Goal: Task Accomplishment & Management: Manage account settings

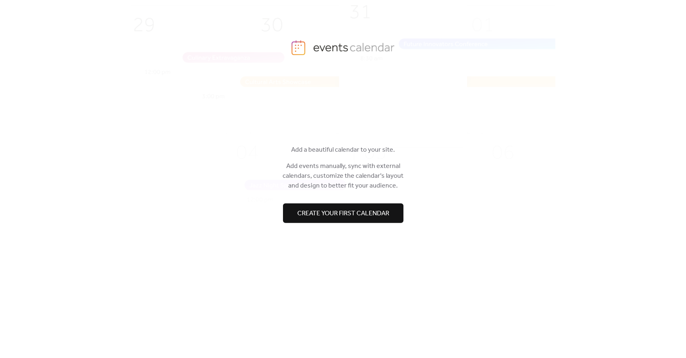
click at [325, 209] on span "Create your first calendar" at bounding box center [343, 214] width 92 height 10
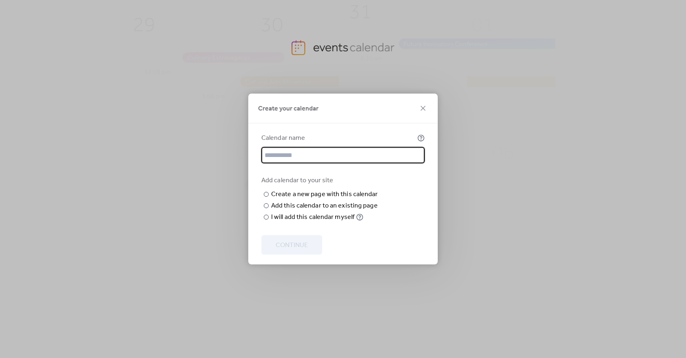
click at [317, 147] on input "text" at bounding box center [342, 155] width 163 height 16
type input "**********"
click at [0, 0] on input "text" at bounding box center [0, 0] width 0 height 0
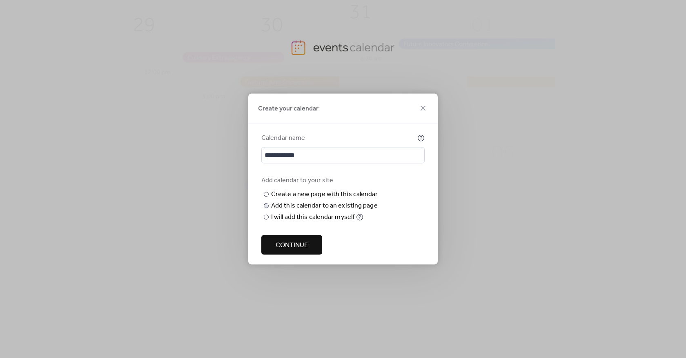
type input "******"
click at [319, 211] on div "Add this calendar to an existing page" at bounding box center [324, 206] width 107 height 10
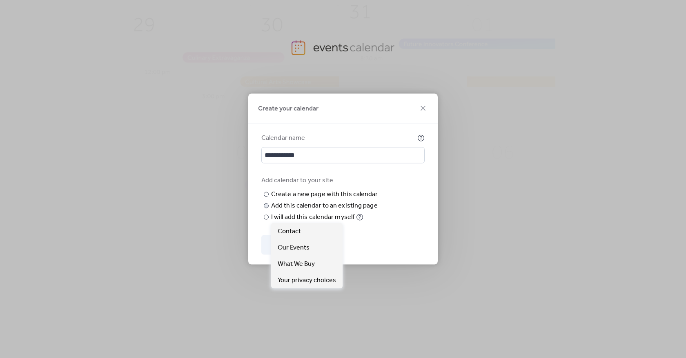
click at [0, 0] on div "Choose page" at bounding box center [0, 0] width 0 height 0
click at [304, 246] on span "Our Events" at bounding box center [294, 248] width 32 height 10
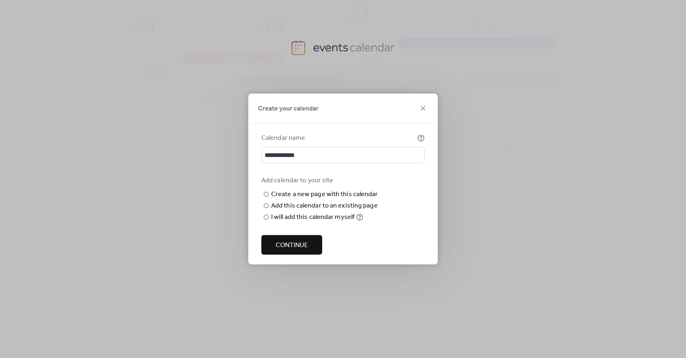
click at [303, 251] on span "Continue" at bounding box center [292, 246] width 32 height 10
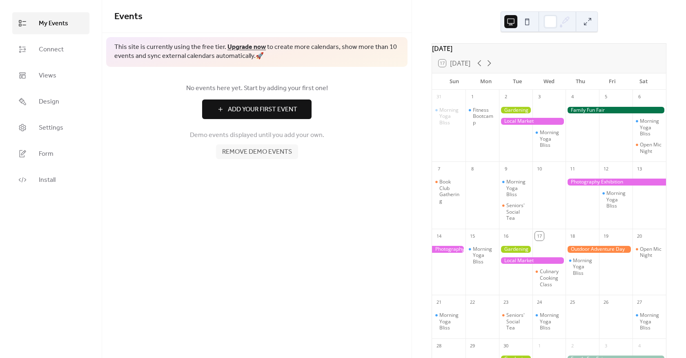
click at [260, 106] on span "Add Your First Event" at bounding box center [262, 110] width 69 height 10
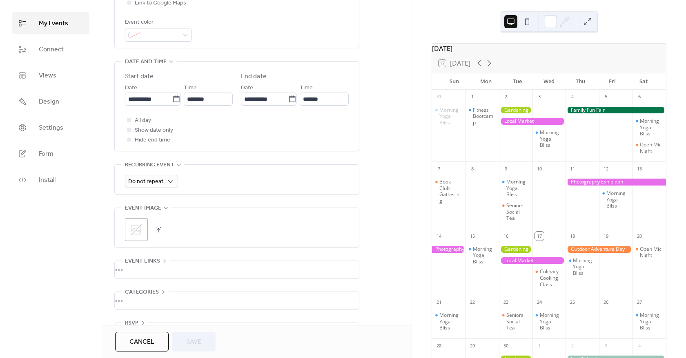
scroll to position [245, 0]
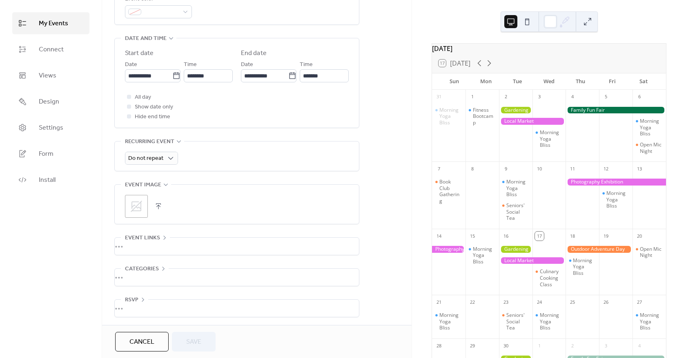
click at [170, 166] on div "Do not repeat" at bounding box center [237, 156] width 224 height 29
click at [147, 207] on span "Weekly" at bounding box center [141, 208] width 20 height 10
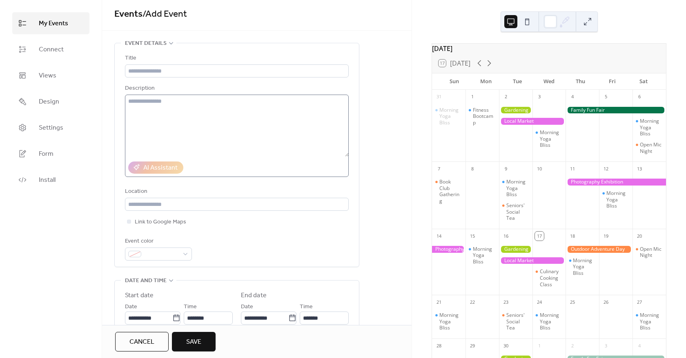
scroll to position [0, 0]
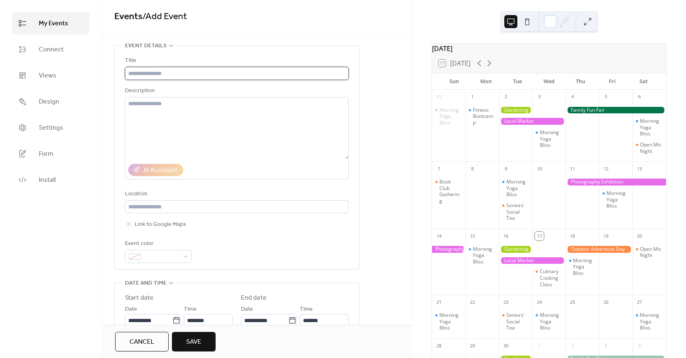
click at [189, 69] on input "text" at bounding box center [237, 73] width 224 height 13
click at [169, 78] on input "text" at bounding box center [237, 73] width 224 height 13
type input "**********"
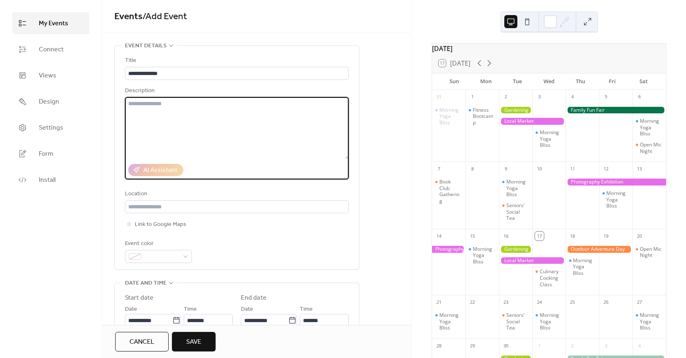
click at [166, 109] on textarea at bounding box center [237, 128] width 224 height 62
type textarea "*"
type textarea "**********"
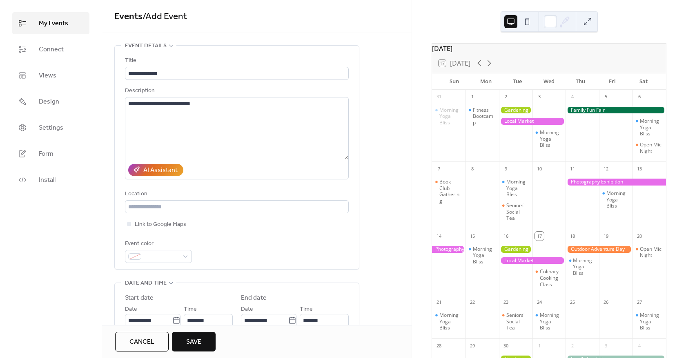
click at [186, 200] on div "Location" at bounding box center [237, 201] width 224 height 24
click at [186, 205] on input "text" at bounding box center [237, 206] width 224 height 13
click at [154, 225] on span "Link to Google Maps" at bounding box center [160, 225] width 51 height 10
click at [141, 225] on span "Link to Google Maps" at bounding box center [160, 225] width 51 height 10
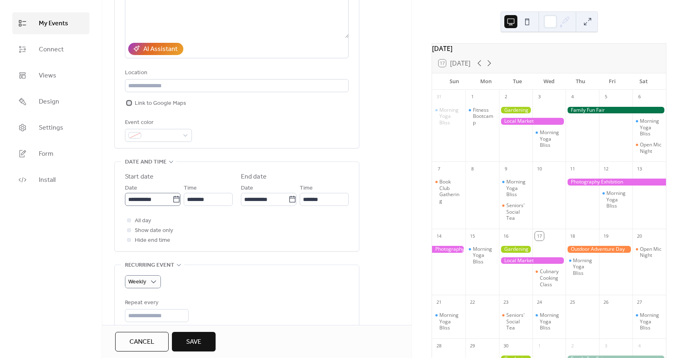
scroll to position [122, 0]
click at [151, 196] on input "**********" at bounding box center [148, 198] width 47 height 13
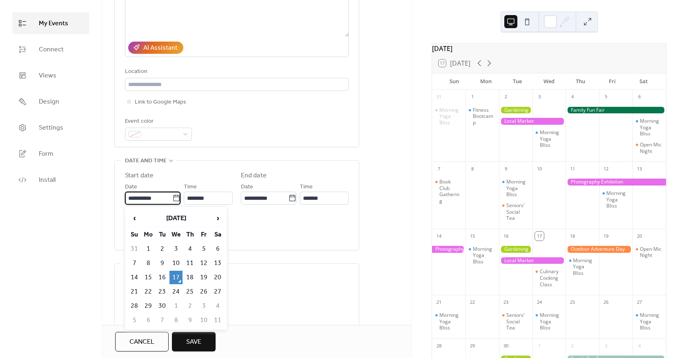
click at [174, 280] on td "17" at bounding box center [175, 277] width 13 height 13
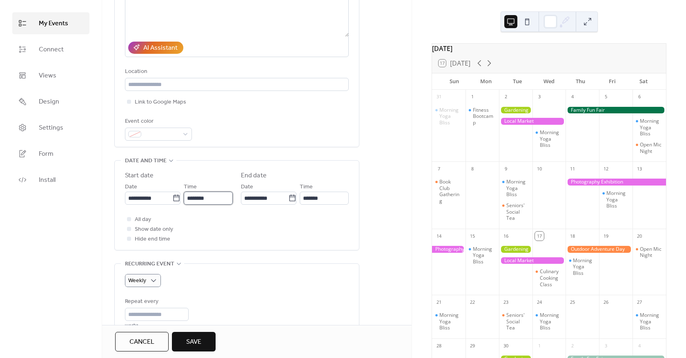
click at [207, 198] on input "********" at bounding box center [208, 198] width 49 height 13
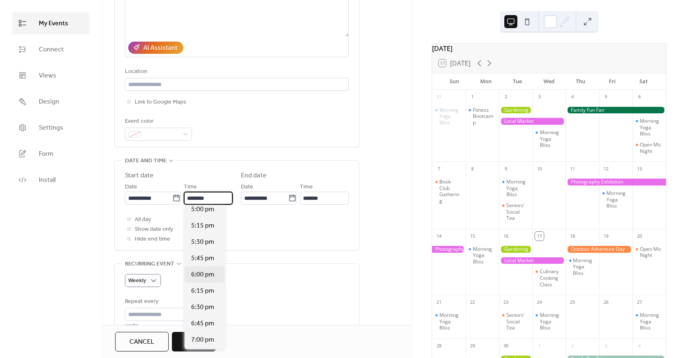
scroll to position [1110, 0]
click at [213, 218] on span "5:00 pm" at bounding box center [202, 215] width 23 height 10
type input "*******"
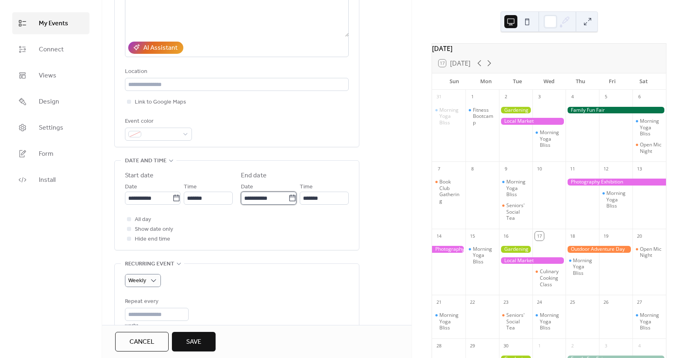
click at [271, 196] on input "**********" at bounding box center [264, 198] width 47 height 13
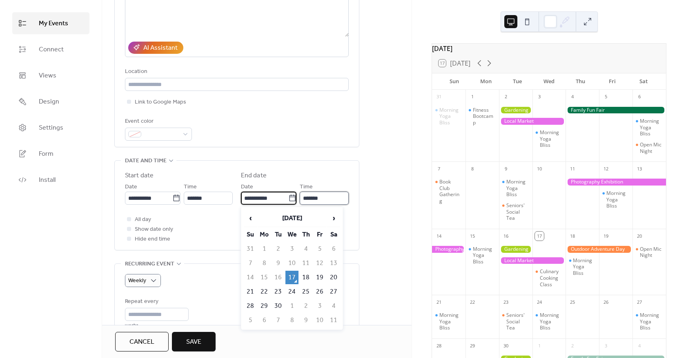
click at [317, 197] on input "*******" at bounding box center [324, 198] width 49 height 13
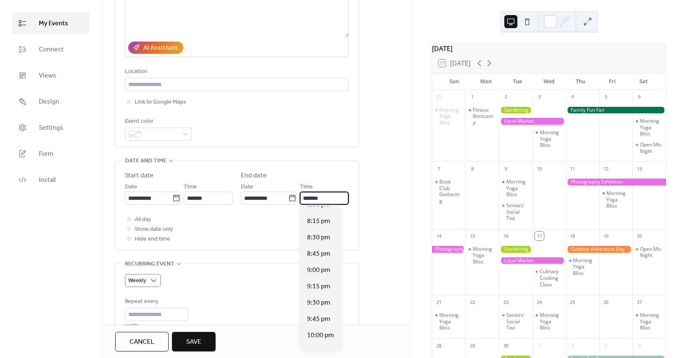
scroll to position [204, 0]
click at [323, 256] on span "9:00 pm" at bounding box center [318, 256] width 23 height 10
type input "*******"
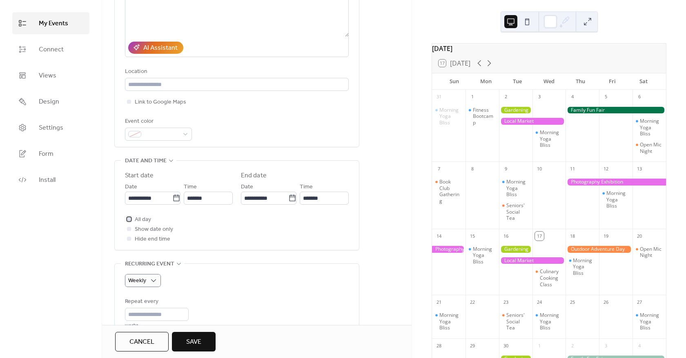
click at [130, 218] on div at bounding box center [129, 219] width 4 height 4
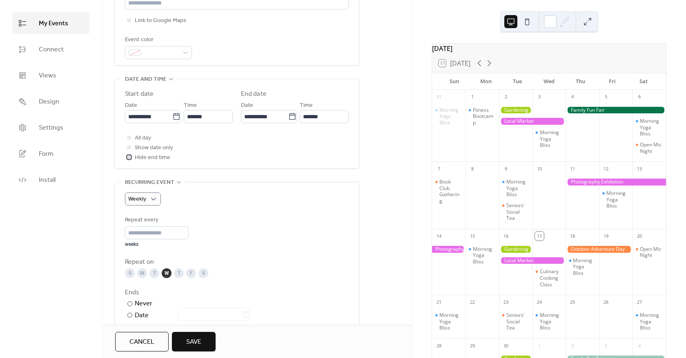
click at [143, 157] on span "Hide end time" at bounding box center [153, 158] width 36 height 10
click at [197, 159] on div "All day Show date only Hide end time" at bounding box center [237, 147] width 224 height 29
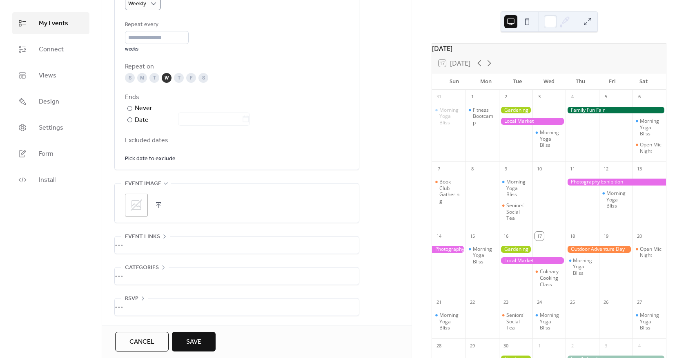
scroll to position [401, 0]
click at [140, 207] on icon at bounding box center [136, 205] width 11 height 11
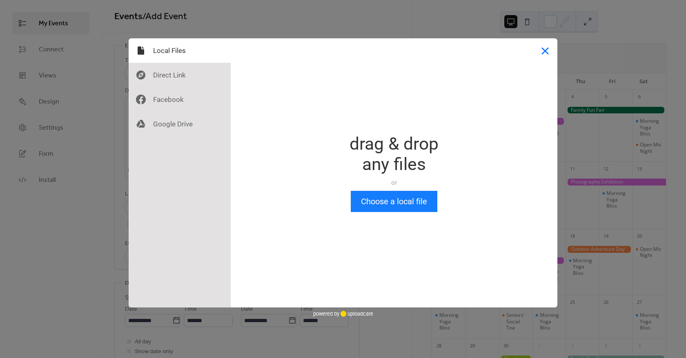
click at [556, 54] on button "Close" at bounding box center [545, 50] width 24 height 24
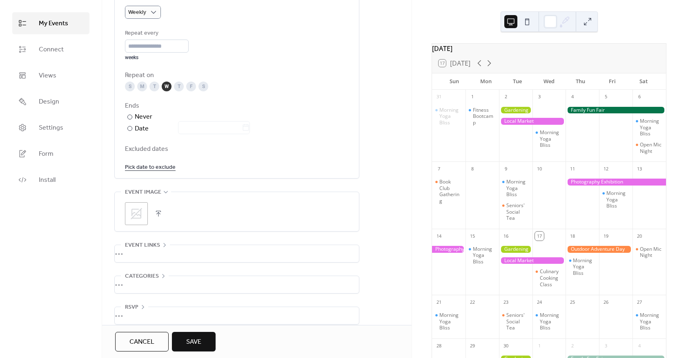
scroll to position [401, 0]
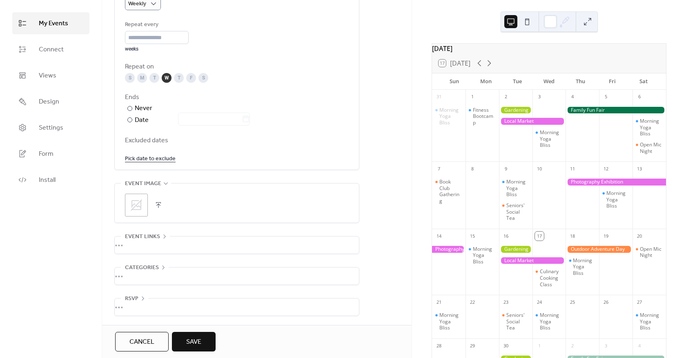
click at [204, 339] on button "Save" at bounding box center [194, 342] width 44 height 20
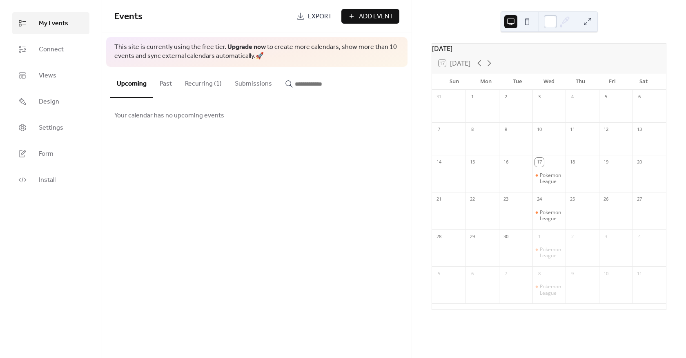
click at [548, 21] on div at bounding box center [550, 21] width 13 height 13
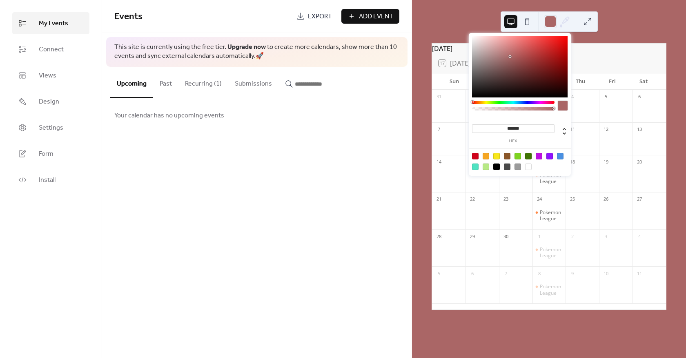
drag, startPoint x: 513, startPoint y: 56, endPoint x: 487, endPoint y: 64, distance: 27.0
click at [488, 64] on div at bounding box center [520, 66] width 96 height 61
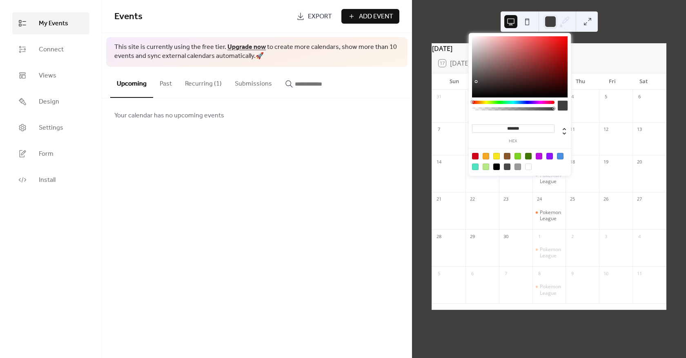
drag, startPoint x: 487, startPoint y: 64, endPoint x: 476, endPoint y: 82, distance: 20.4
click at [476, 82] on div at bounding box center [476, 82] width 2 height 2
drag, startPoint x: 480, startPoint y: 80, endPoint x: 484, endPoint y: 76, distance: 5.5
click at [480, 80] on div at bounding box center [520, 66] width 96 height 61
type input "*******"
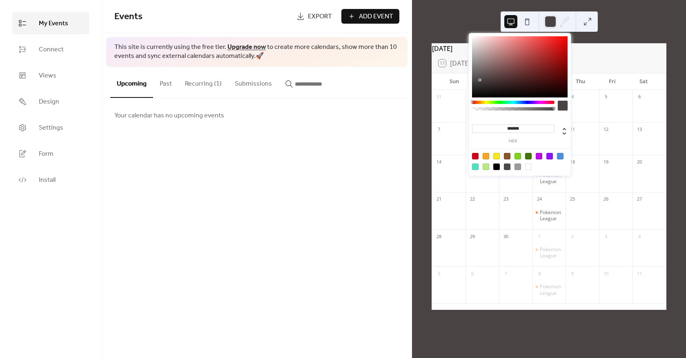
click at [629, 27] on div "[DATE] 17 [DATE] Sun Mon Tue Wed Thu Fri Sat 31 1 2 3 4 5 6 7 8 9 10 11 12 13 1…" at bounding box center [549, 179] width 274 height 358
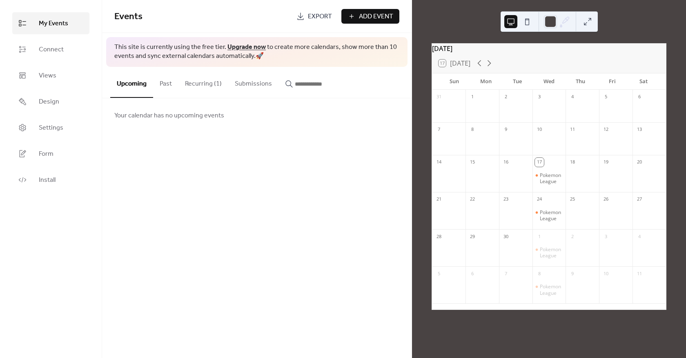
click at [198, 89] on button "Recurring (1)" at bounding box center [203, 82] width 50 height 30
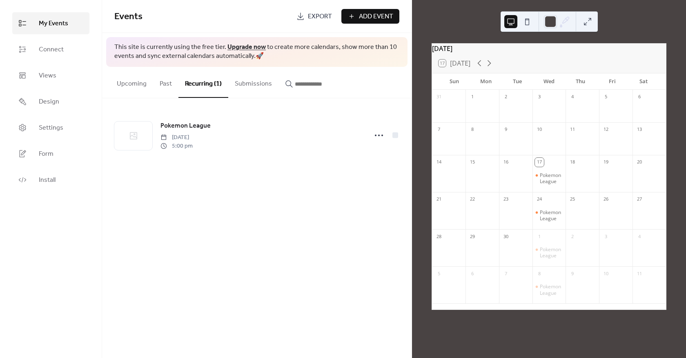
click at [359, 21] on span "Add Event" at bounding box center [376, 17] width 34 height 10
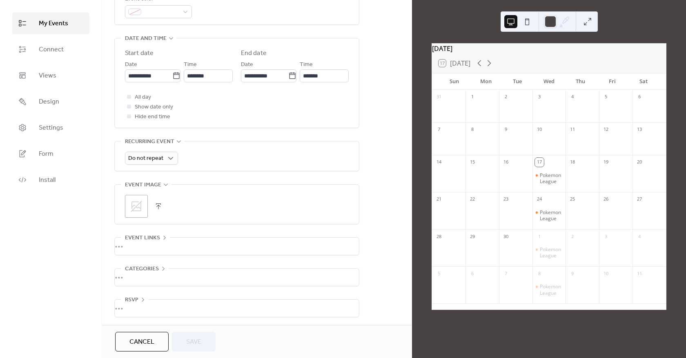
scroll to position [248, 0]
click at [158, 247] on div "•••" at bounding box center [237, 245] width 244 height 17
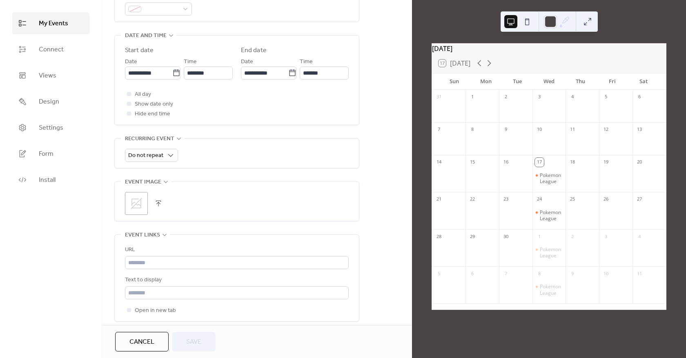
click at [163, 238] on icon at bounding box center [164, 235] width 7 height 7
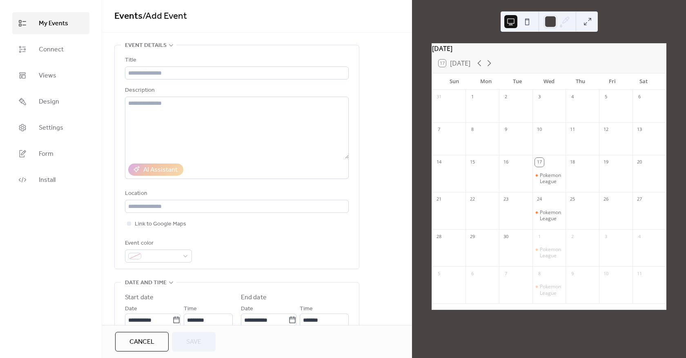
scroll to position [0, 0]
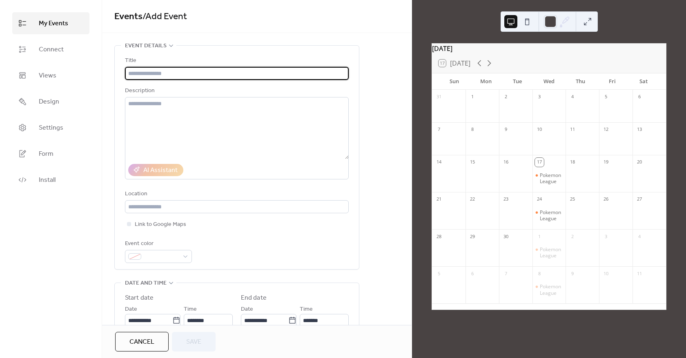
click at [189, 72] on input "text" at bounding box center [237, 73] width 224 height 13
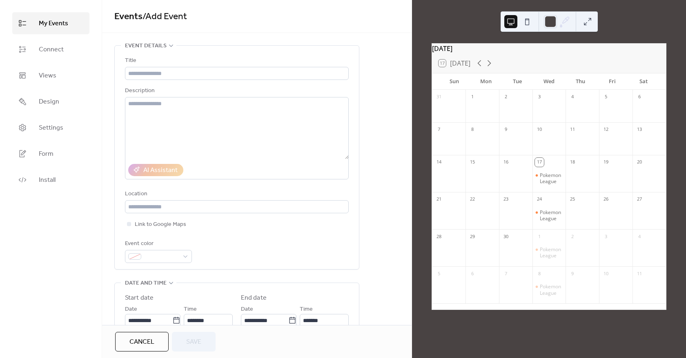
click at [180, 66] on div "Title" at bounding box center [237, 68] width 224 height 24
click at [176, 71] on input "text" at bounding box center [237, 73] width 224 height 13
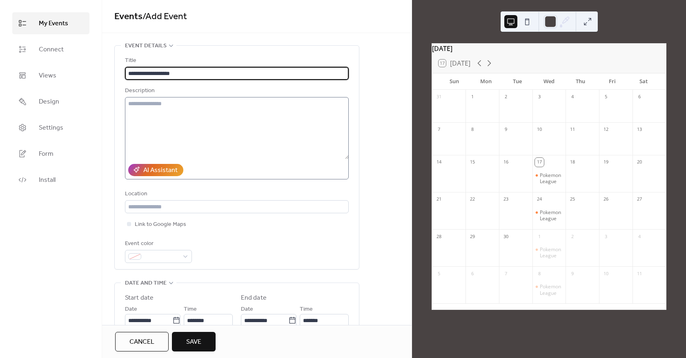
type input "**********"
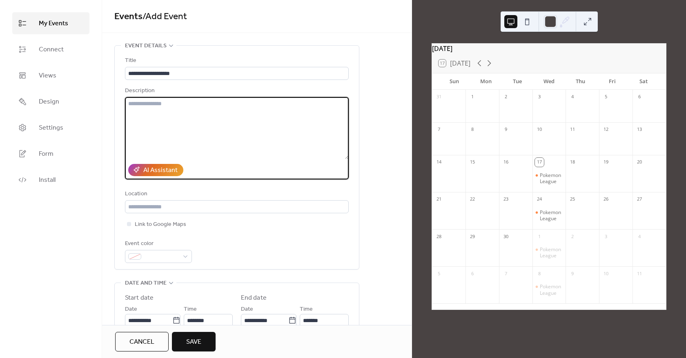
click at [171, 111] on textarea at bounding box center [237, 128] width 224 height 62
type textarea "*"
type textarea "**********"
click at [187, 187] on div "**********" at bounding box center [237, 159] width 224 height 207
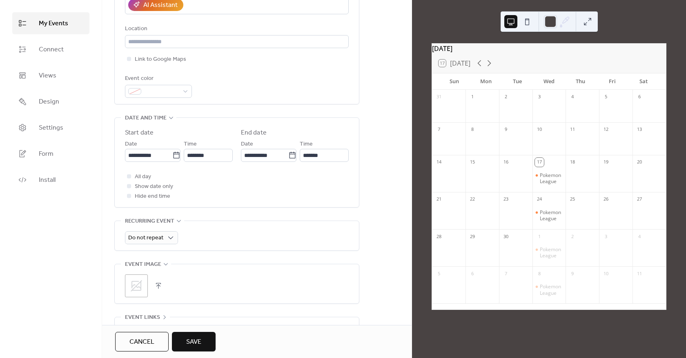
scroll to position [204, 0]
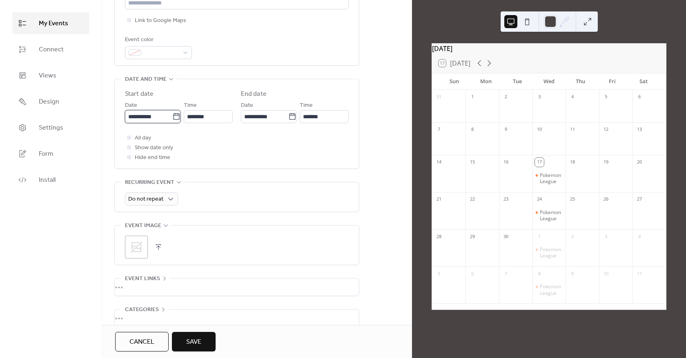
click at [154, 116] on input "**********" at bounding box center [148, 116] width 47 height 13
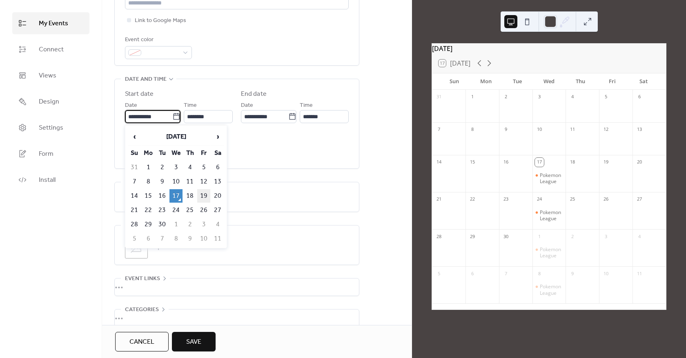
click at [203, 196] on td "19" at bounding box center [203, 195] width 13 height 13
type input "**********"
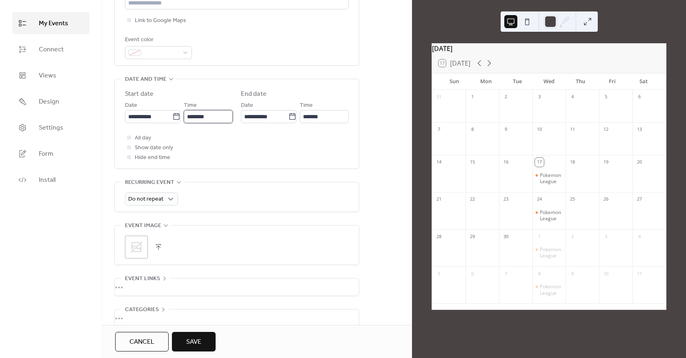
click at [211, 119] on input "********" at bounding box center [208, 116] width 49 height 13
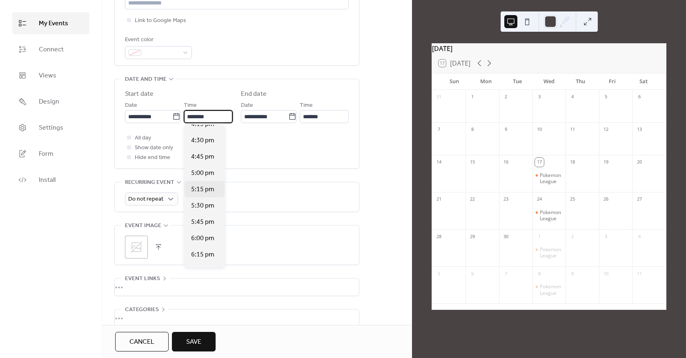
scroll to position [1069, 0]
click at [203, 176] on span "5:00 pm" at bounding box center [202, 174] width 23 height 10
type input "*******"
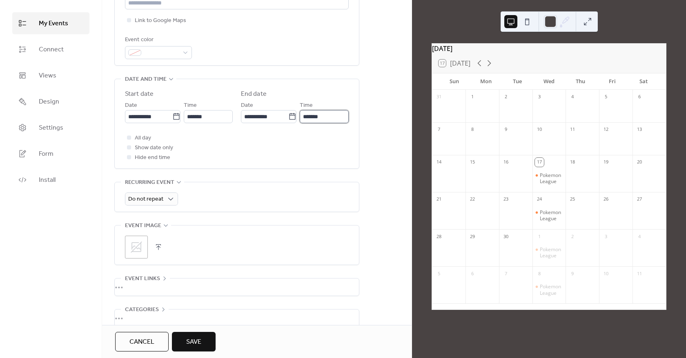
click at [320, 119] on input "*******" at bounding box center [324, 116] width 49 height 13
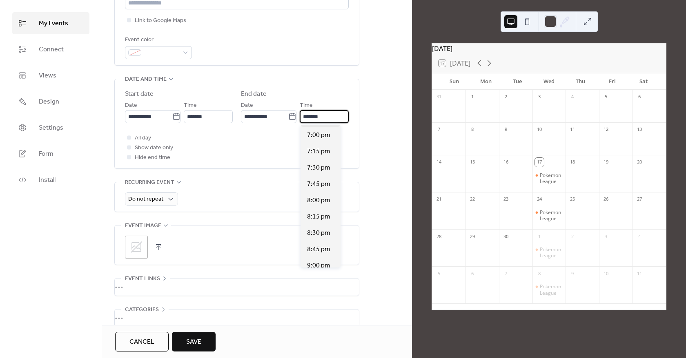
scroll to position [122, 0]
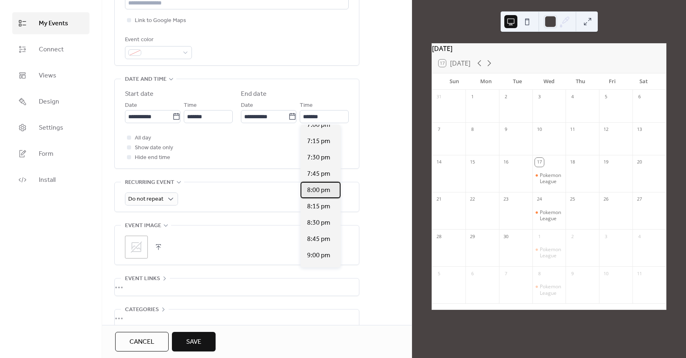
click at [325, 194] on span "8:00 pm" at bounding box center [318, 191] width 23 height 10
type input "*******"
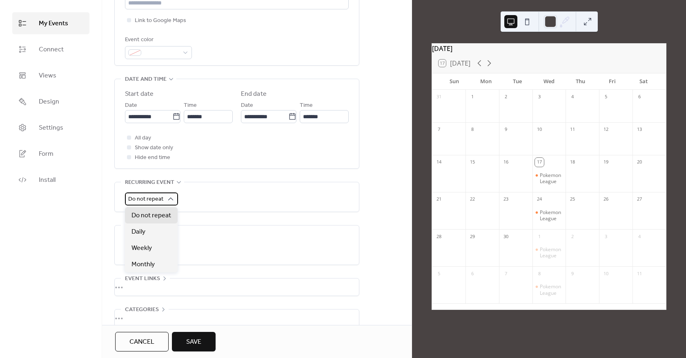
click at [146, 194] on span "Do not repeat" at bounding box center [145, 199] width 35 height 11
click at [151, 242] on div "Weekly" at bounding box center [151, 248] width 53 height 16
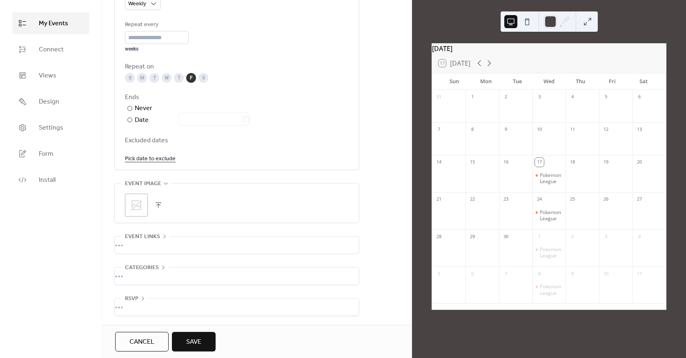
scroll to position [401, 0]
click at [185, 335] on button "Save" at bounding box center [194, 342] width 44 height 20
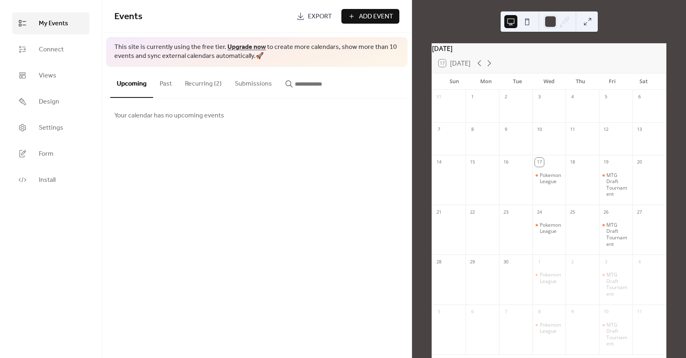
click at [262, 82] on button "Submissions" at bounding box center [253, 82] width 50 height 30
click at [219, 87] on button "Recurring (2)" at bounding box center [203, 82] width 50 height 30
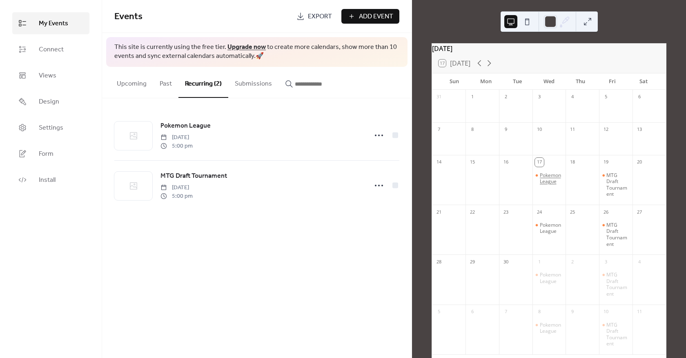
click at [548, 180] on div "Pokemon League" at bounding box center [551, 178] width 23 height 13
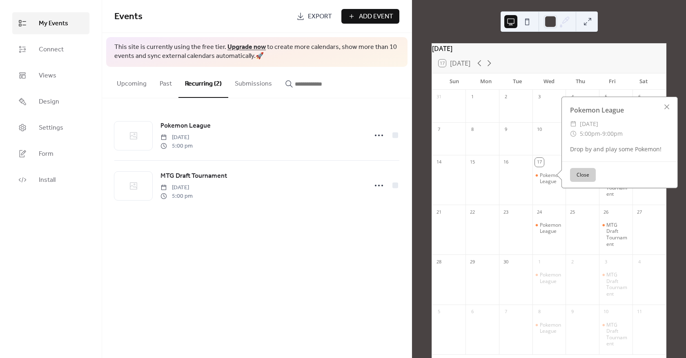
click at [534, 185] on div "Pokemon League" at bounding box center [548, 178] width 33 height 13
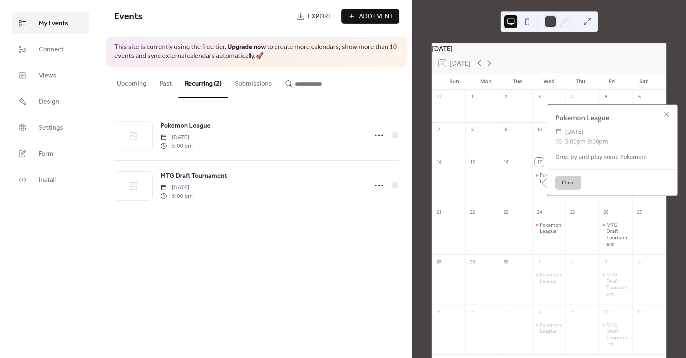
click at [483, 122] on div "1" at bounding box center [481, 106] width 33 height 33
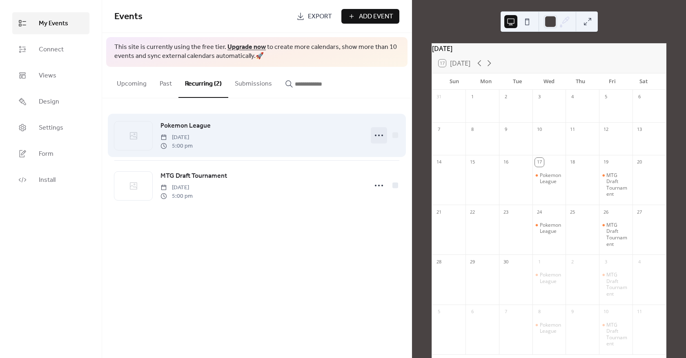
click at [376, 136] on circle at bounding box center [376, 136] width 2 height 2
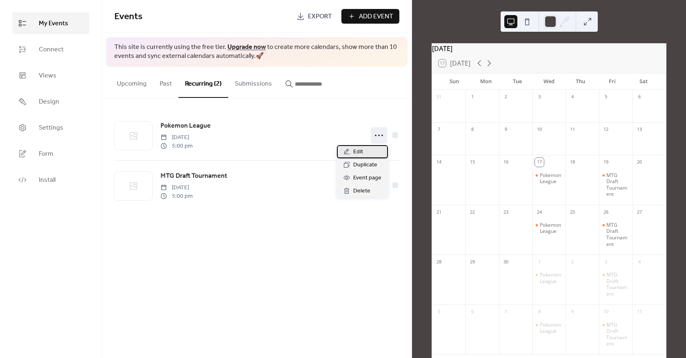
click at [372, 153] on div "Edit" at bounding box center [362, 151] width 51 height 13
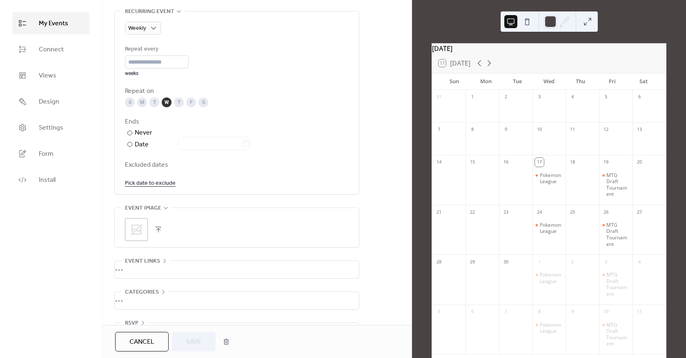
scroll to position [401, 0]
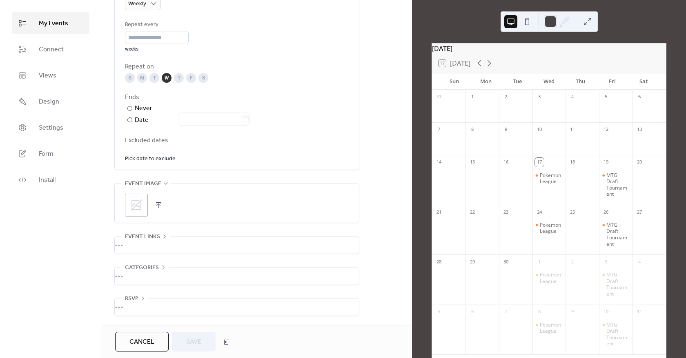
click at [145, 301] on div "•••" at bounding box center [237, 307] width 244 height 17
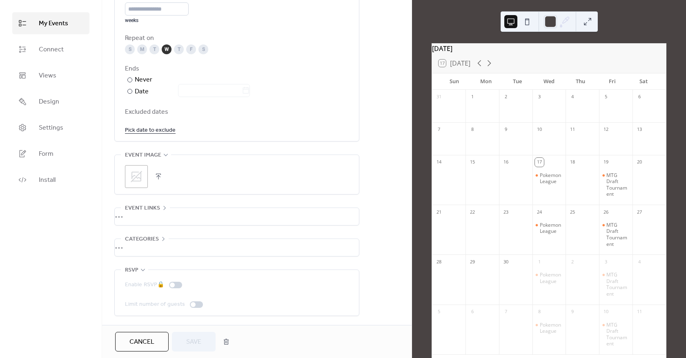
scroll to position [430, 0]
click at [141, 269] on icon at bounding box center [143, 270] width 7 height 7
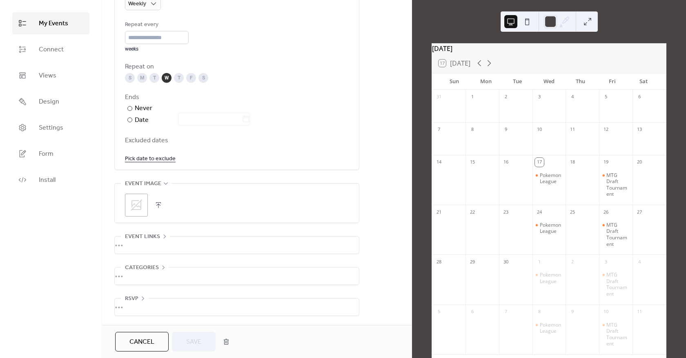
click at [159, 263] on div "Categories" at bounding box center [145, 268] width 48 height 10
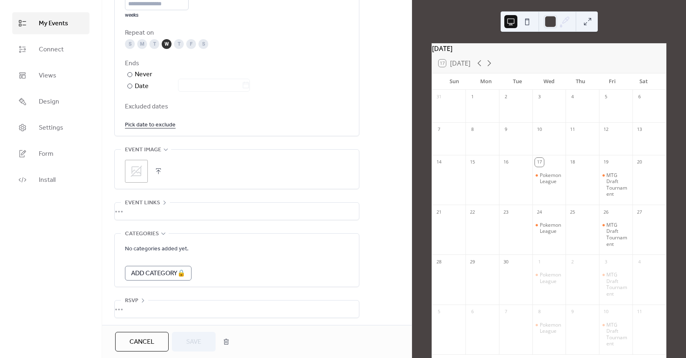
scroll to position [437, 0]
click at [164, 232] on div "•••" at bounding box center [237, 232] width 244 height 1
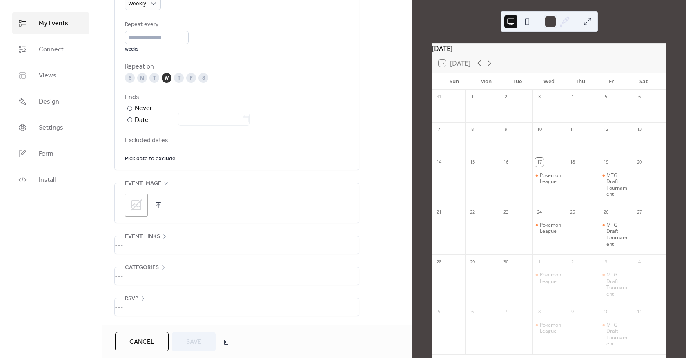
click at [157, 240] on div "•••" at bounding box center [237, 245] width 244 height 17
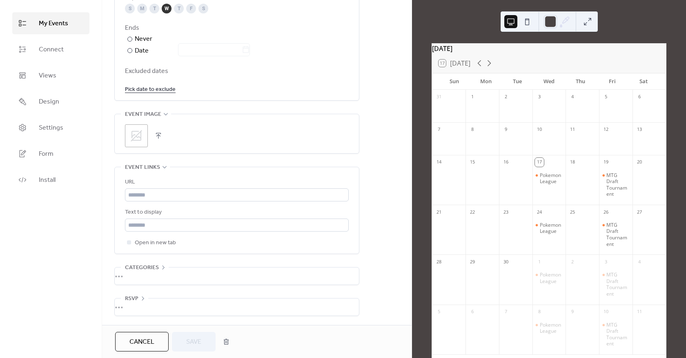
scroll to position [471, 0]
click at [154, 169] on span "Event links" at bounding box center [142, 168] width 35 height 10
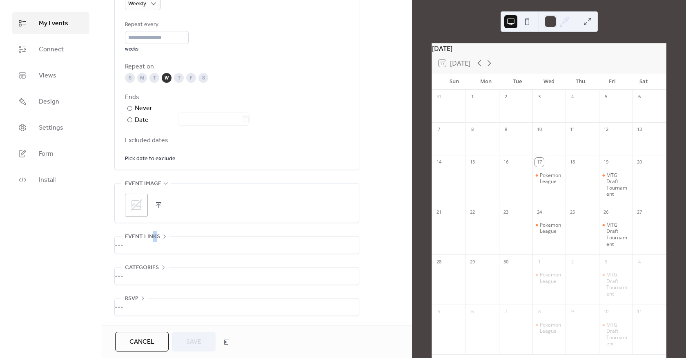
scroll to position [401, 0]
click at [130, 203] on icon at bounding box center [136, 205] width 13 height 13
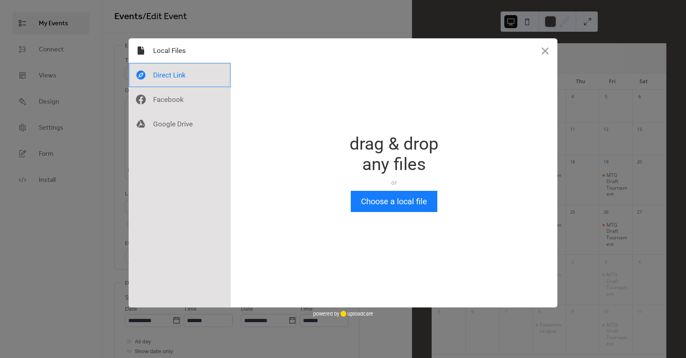
click at [193, 73] on div at bounding box center [180, 75] width 102 height 24
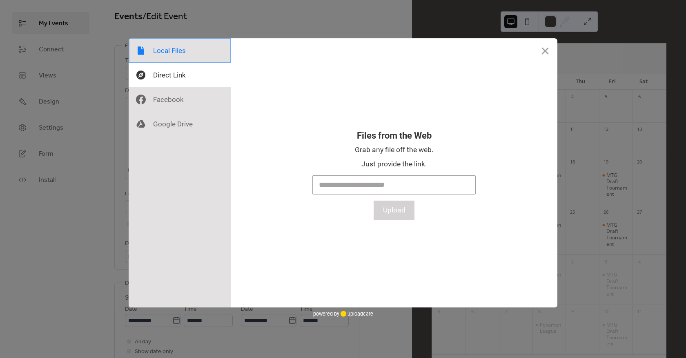
click at [190, 57] on div at bounding box center [180, 50] width 102 height 24
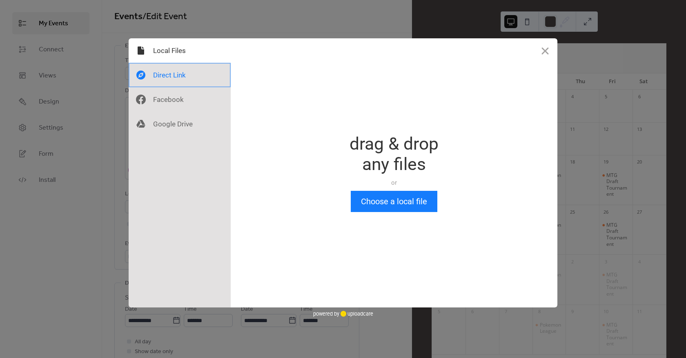
click at [167, 77] on div at bounding box center [180, 75] width 102 height 24
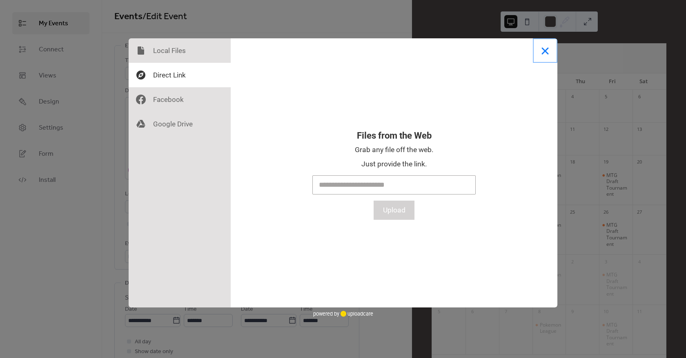
click at [548, 51] on button "Close" at bounding box center [545, 50] width 24 height 24
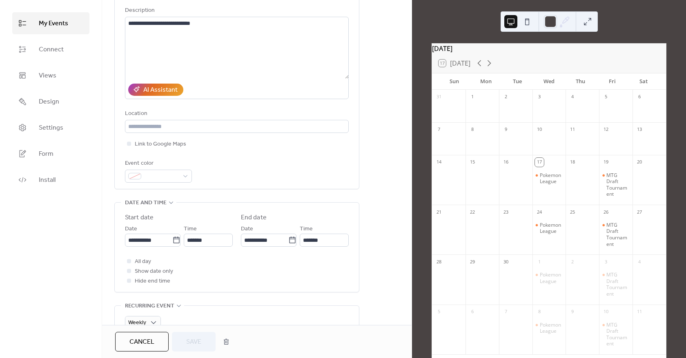
scroll to position [82, 0]
click at [172, 173] on span at bounding box center [161, 176] width 34 height 10
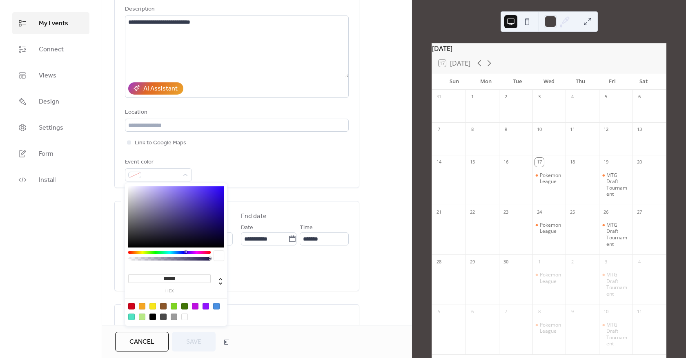
drag, startPoint x: 139, startPoint y: 251, endPoint x: 112, endPoint y: 250, distance: 27.4
click at [112, 250] on body "**********" at bounding box center [343, 179] width 686 height 358
click at [122, 252] on body "**********" at bounding box center [343, 179] width 686 height 358
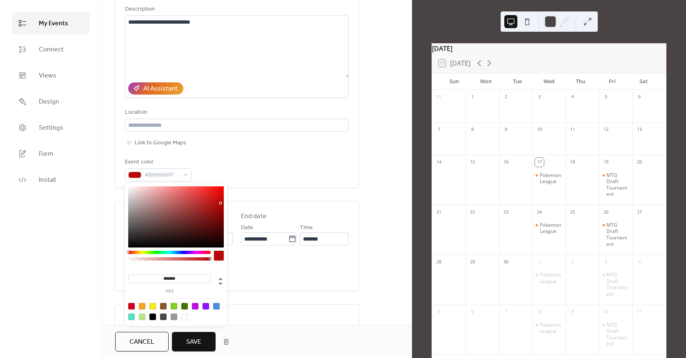
drag, startPoint x: 207, startPoint y: 206, endPoint x: 222, endPoint y: 202, distance: 15.5
click at [222, 203] on div at bounding box center [176, 217] width 96 height 61
drag, startPoint x: 219, startPoint y: 202, endPoint x: 208, endPoint y: 202, distance: 10.6
click at [220, 202] on div at bounding box center [221, 202] width 2 height 2
click at [207, 196] on div at bounding box center [208, 197] width 2 height 2
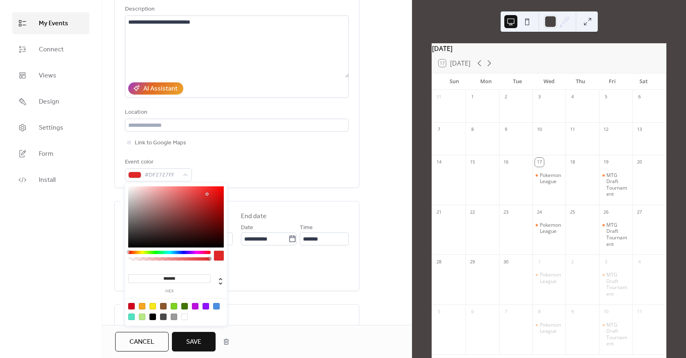
type input "*******"
click at [209, 190] on div at bounding box center [176, 217] width 96 height 61
click at [362, 178] on div "**********" at bounding box center [256, 304] width 309 height 680
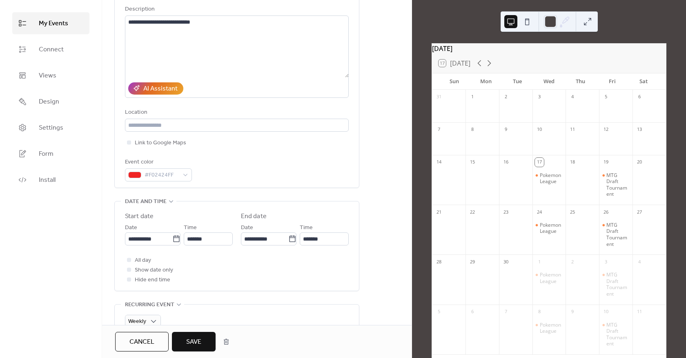
click at [200, 338] on span "Save" at bounding box center [193, 343] width 15 height 10
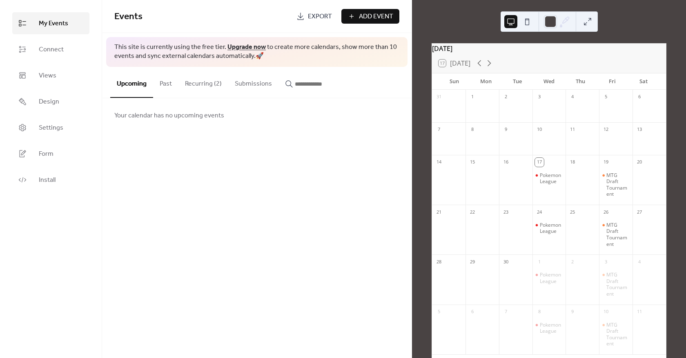
click at [215, 86] on button "Recurring (2)" at bounding box center [203, 82] width 50 height 30
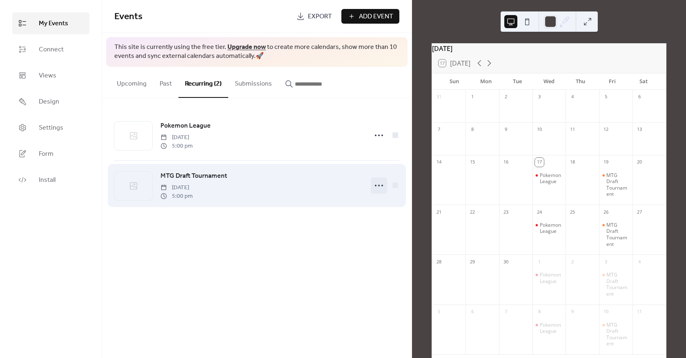
click at [380, 189] on icon at bounding box center [378, 185] width 13 height 13
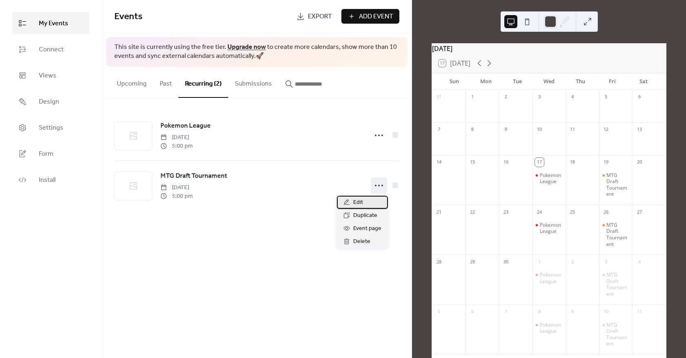
click at [370, 202] on div "Edit" at bounding box center [362, 202] width 51 height 13
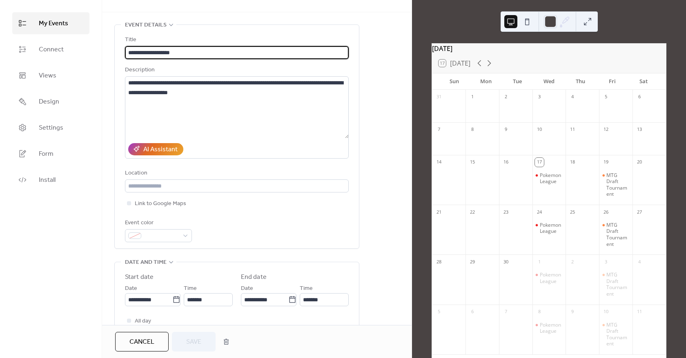
scroll to position [82, 0]
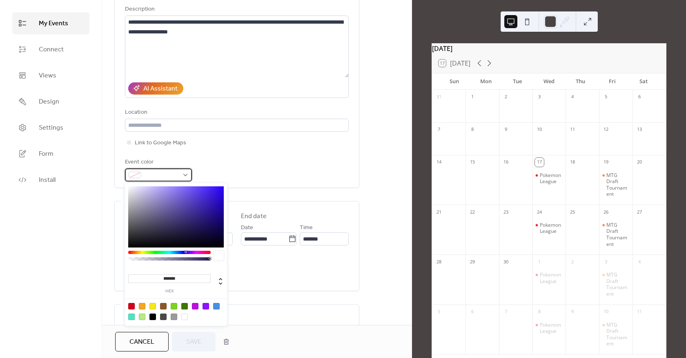
click at [162, 180] on span at bounding box center [161, 176] width 34 height 10
drag, startPoint x: 167, startPoint y: 254, endPoint x: 156, endPoint y: 255, distance: 11.1
click at [156, 255] on div "******* hex" at bounding box center [176, 255] width 102 height 144
drag, startPoint x: 156, startPoint y: 255, endPoint x: 151, endPoint y: 256, distance: 4.6
click at [153, 255] on div at bounding box center [169, 258] width 82 height 14
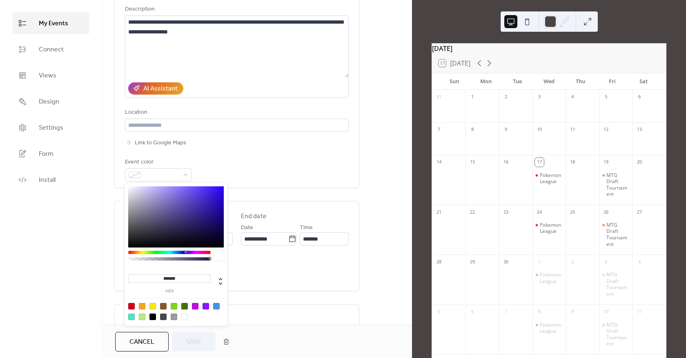
click at [148, 256] on div at bounding box center [169, 258] width 82 height 14
click at [141, 253] on div at bounding box center [169, 252] width 82 height 3
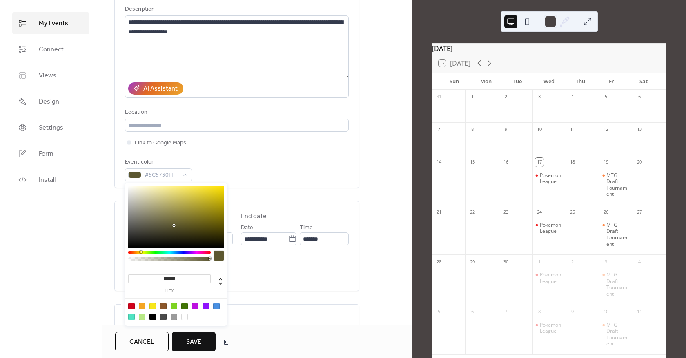
drag, startPoint x: 180, startPoint y: 235, endPoint x: 167, endPoint y: 220, distance: 19.4
click at [168, 221] on div at bounding box center [176, 217] width 96 height 61
drag, startPoint x: 167, startPoint y: 220, endPoint x: 162, endPoint y: 214, distance: 8.4
click at [162, 214] on div at bounding box center [176, 217] width 96 height 61
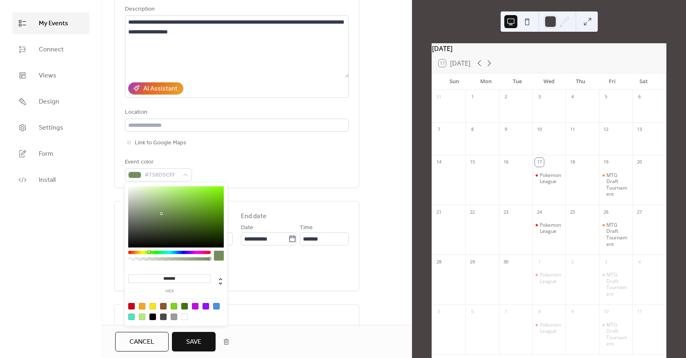
click at [149, 253] on div at bounding box center [169, 252] width 82 height 3
click at [146, 253] on div at bounding box center [169, 252] width 82 height 3
drag, startPoint x: 160, startPoint y: 222, endPoint x: 150, endPoint y: 206, distance: 18.6
click at [150, 206] on div at bounding box center [176, 217] width 96 height 61
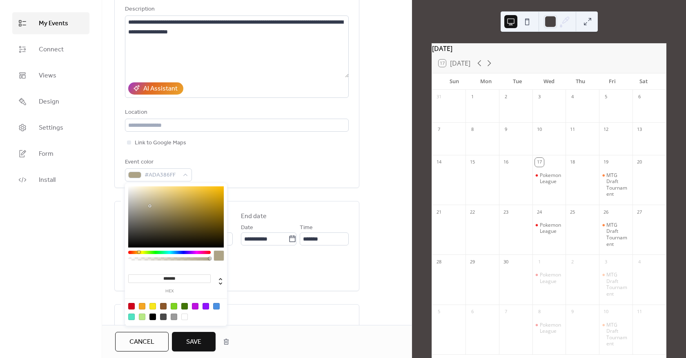
click at [138, 253] on div at bounding box center [169, 252] width 82 height 3
drag, startPoint x: 172, startPoint y: 229, endPoint x: 184, endPoint y: 228, distance: 12.4
click at [184, 228] on div at bounding box center [176, 217] width 96 height 61
drag, startPoint x: 193, startPoint y: 227, endPoint x: 216, endPoint y: 217, distance: 24.7
click at [216, 217] on div at bounding box center [176, 217] width 96 height 61
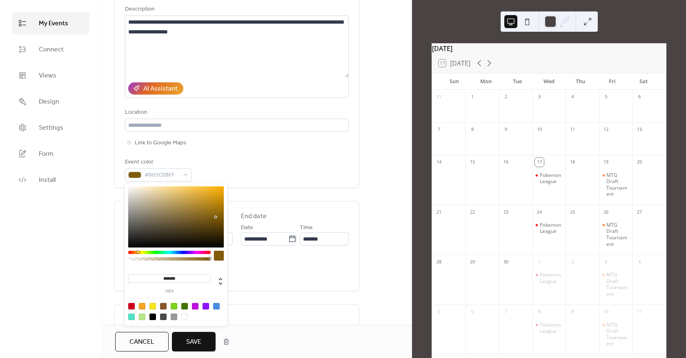
click at [136, 252] on div "******* hex" at bounding box center [176, 255] width 102 height 144
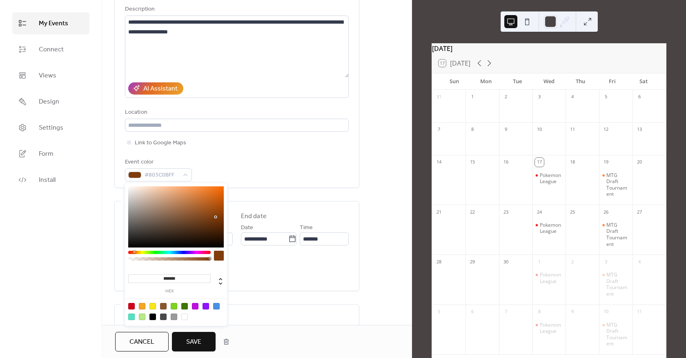
click at [134, 252] on div at bounding box center [169, 252] width 82 height 3
type input "*******"
drag, startPoint x: 209, startPoint y: 209, endPoint x: 203, endPoint y: 221, distance: 13.1
click at [203, 220] on div at bounding box center [176, 217] width 96 height 61
click at [198, 336] on button "Save" at bounding box center [194, 342] width 44 height 20
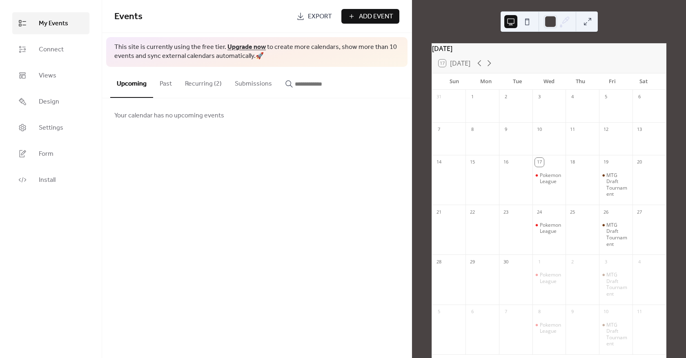
click at [211, 87] on button "Recurring (2)" at bounding box center [203, 82] width 50 height 30
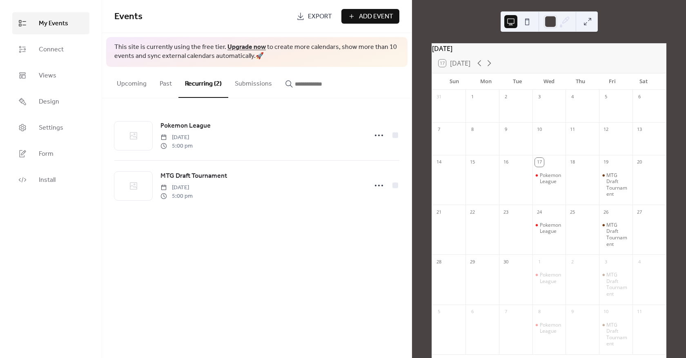
click at [355, 20] on button "Add Event" at bounding box center [370, 16] width 58 height 15
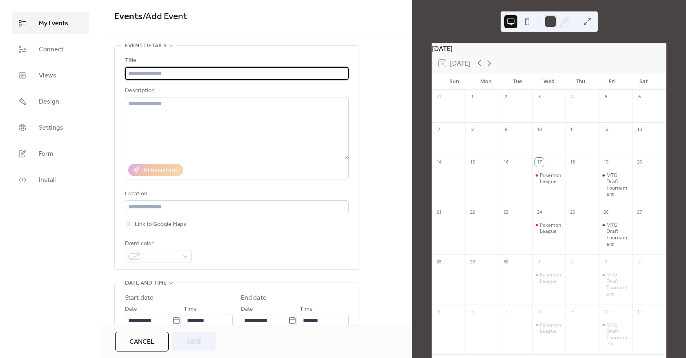
click at [211, 76] on input "text" at bounding box center [237, 73] width 224 height 13
type input "**********"
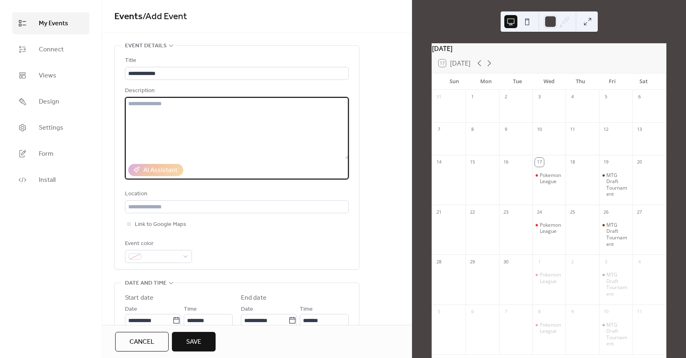
click at [225, 100] on textarea at bounding box center [237, 128] width 224 height 62
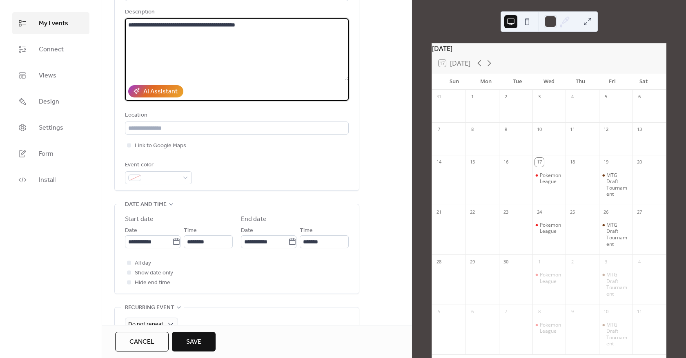
scroll to position [122, 0]
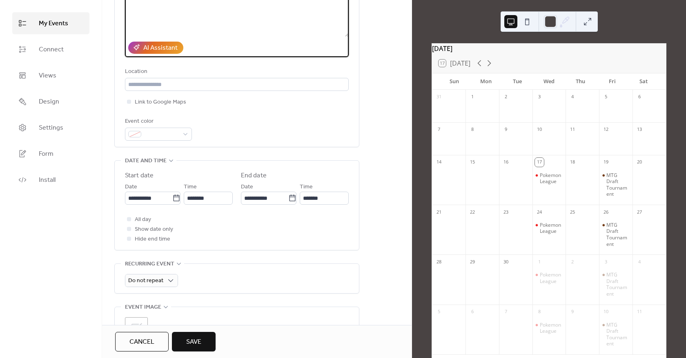
type textarea "**********"
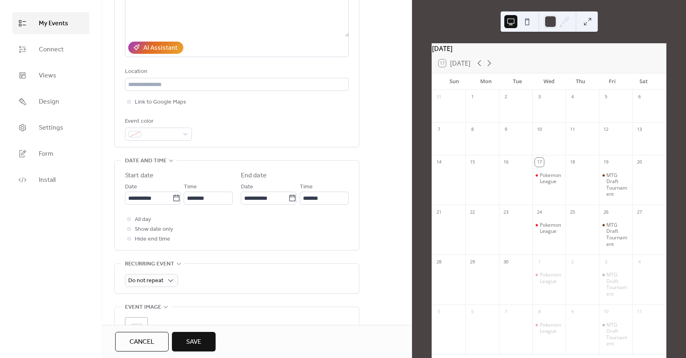
click at [142, 142] on div "**********" at bounding box center [237, 35] width 224 height 224
click at [145, 137] on span at bounding box center [161, 135] width 34 height 10
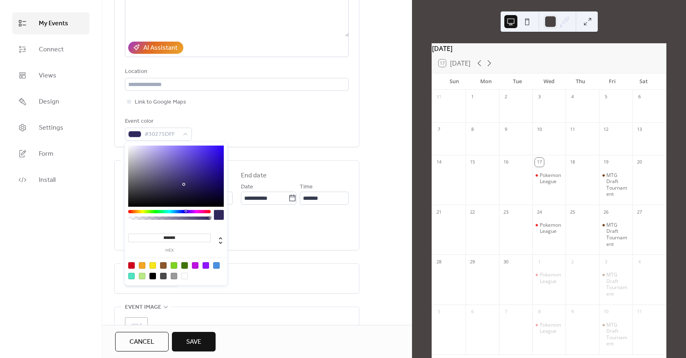
drag, startPoint x: 184, startPoint y: 185, endPoint x: 185, endPoint y: 191, distance: 6.6
click at [185, 191] on div at bounding box center [176, 176] width 96 height 61
drag, startPoint x: 205, startPoint y: 193, endPoint x: 202, endPoint y: 205, distance: 12.6
click at [210, 191] on div at bounding box center [176, 176] width 96 height 61
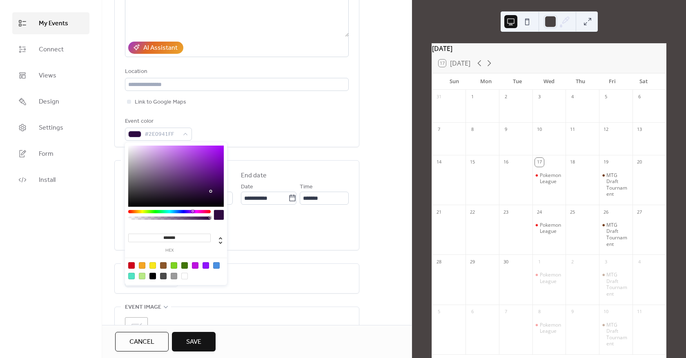
click at [191, 213] on div at bounding box center [169, 211] width 82 height 3
drag, startPoint x: 190, startPoint y: 214, endPoint x: 171, endPoint y: 212, distance: 18.8
click at [171, 212] on div at bounding box center [169, 217] width 82 height 14
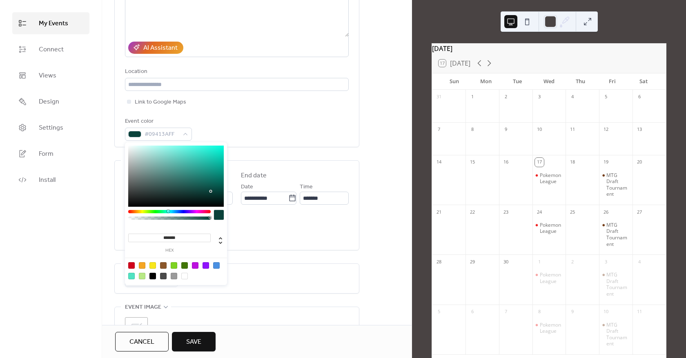
click at [168, 211] on div at bounding box center [169, 211] width 82 height 3
click at [182, 169] on div at bounding box center [176, 176] width 96 height 61
drag, startPoint x: 198, startPoint y: 167, endPoint x: 215, endPoint y: 157, distance: 20.1
click at [215, 157] on div at bounding box center [176, 176] width 96 height 61
type input "*******"
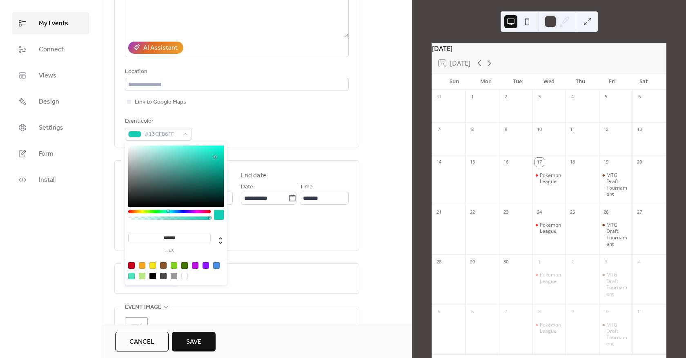
click at [240, 314] on div ";" at bounding box center [237, 326] width 224 height 39
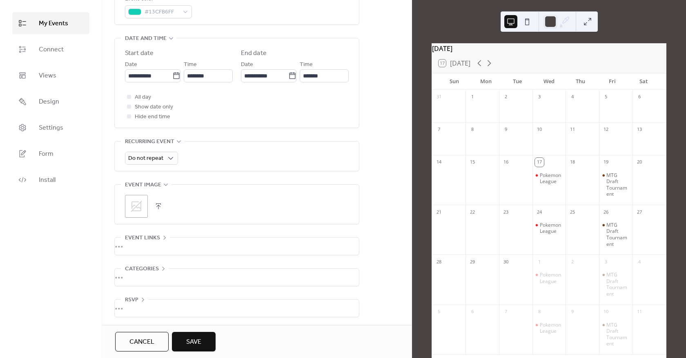
scroll to position [248, 0]
click at [193, 342] on span "Save" at bounding box center [193, 343] width 15 height 10
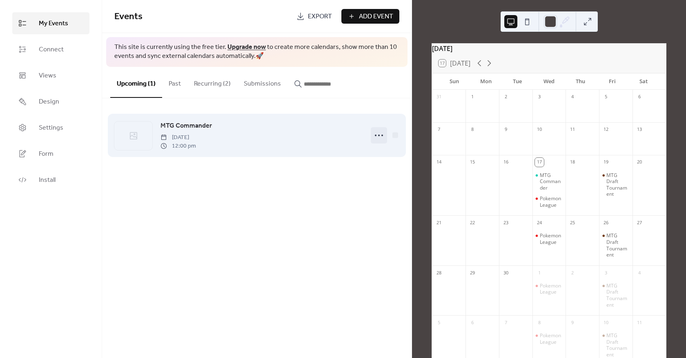
click at [377, 136] on icon at bounding box center [378, 135] width 13 height 13
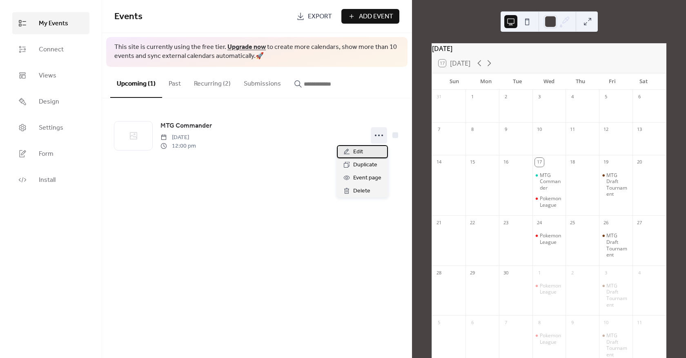
click at [375, 151] on div "Edit" at bounding box center [362, 151] width 51 height 13
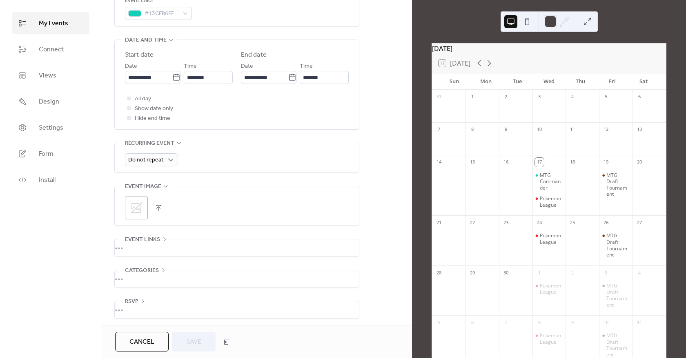
scroll to position [248, 0]
click at [137, 70] on input "**********" at bounding box center [148, 74] width 47 height 13
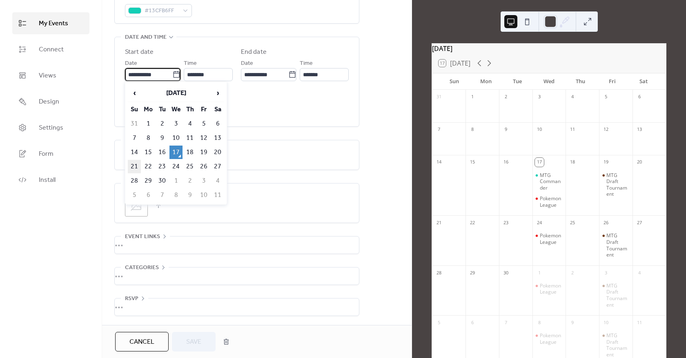
click at [134, 164] on td "21" at bounding box center [134, 166] width 13 height 13
type input "**********"
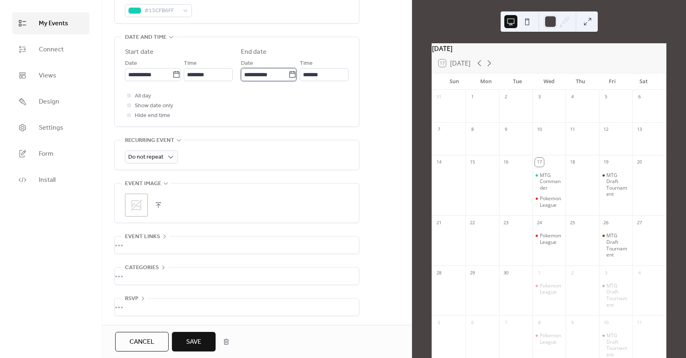
click at [277, 76] on input "**********" at bounding box center [264, 74] width 47 height 13
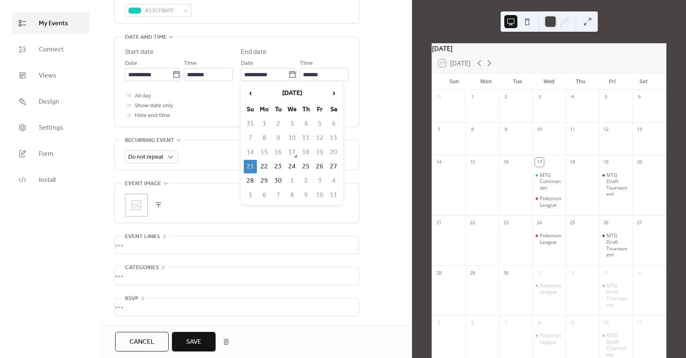
click at [250, 152] on td "14" at bounding box center [250, 152] width 13 height 13
click at [251, 169] on td "21" at bounding box center [250, 166] width 13 height 13
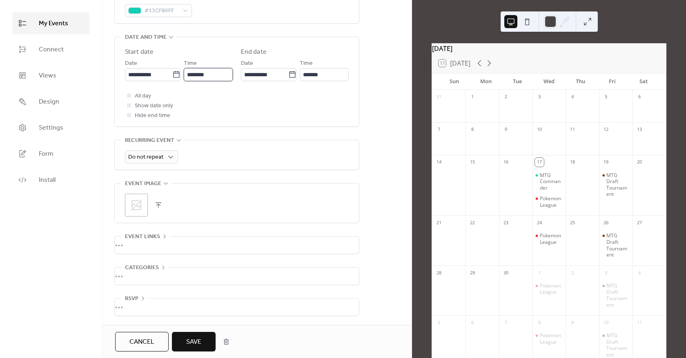
click at [210, 75] on input "********" at bounding box center [208, 74] width 49 height 13
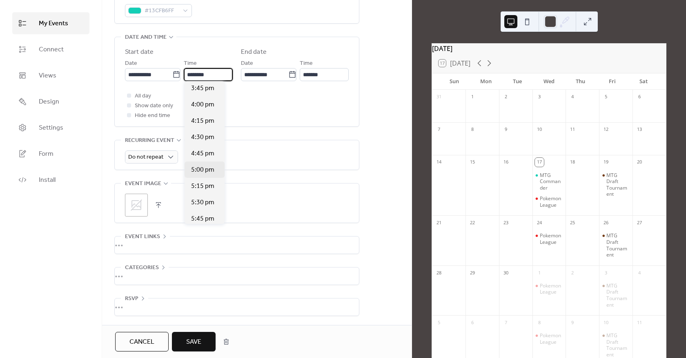
scroll to position [1029, 0]
click at [212, 167] on span "5:00 pm" at bounding box center [202, 172] width 23 height 10
type input "*******"
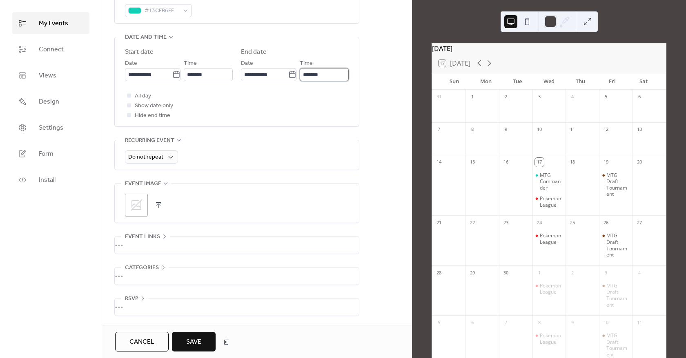
click at [318, 76] on input "*******" at bounding box center [324, 74] width 49 height 13
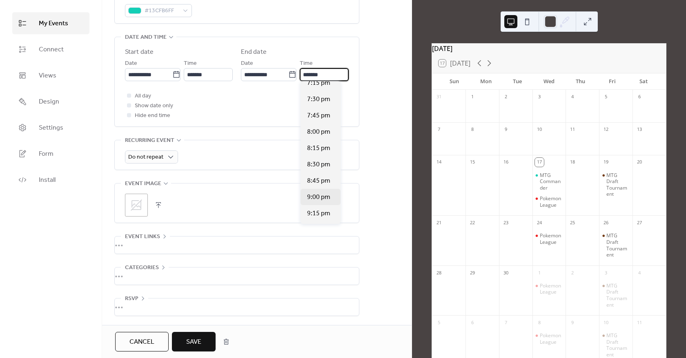
scroll to position [163, 0]
click at [328, 112] on div "8:00 pm" at bounding box center [320, 106] width 40 height 16
type input "*******"
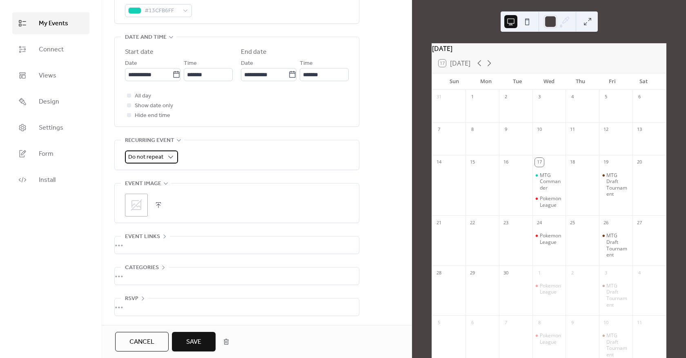
click at [158, 158] on span "Do not repeat" at bounding box center [145, 157] width 35 height 11
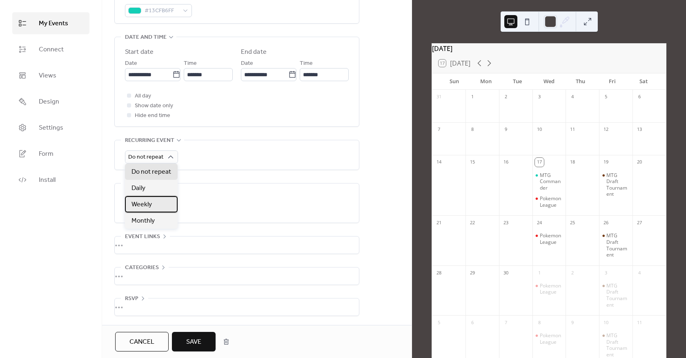
click at [147, 200] on span "Weekly" at bounding box center [141, 205] width 20 height 10
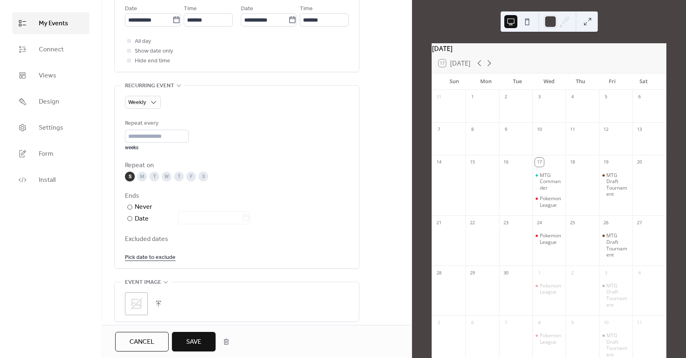
scroll to position [329, 0]
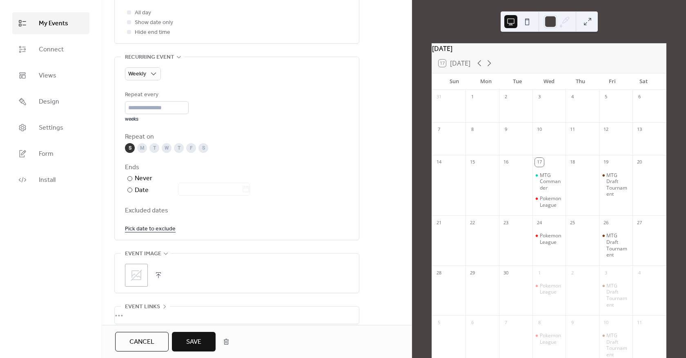
drag, startPoint x: 193, startPoint y: 343, endPoint x: 211, endPoint y: 269, distance: 76.3
click at [211, 269] on div "**********" at bounding box center [256, 179] width 309 height 358
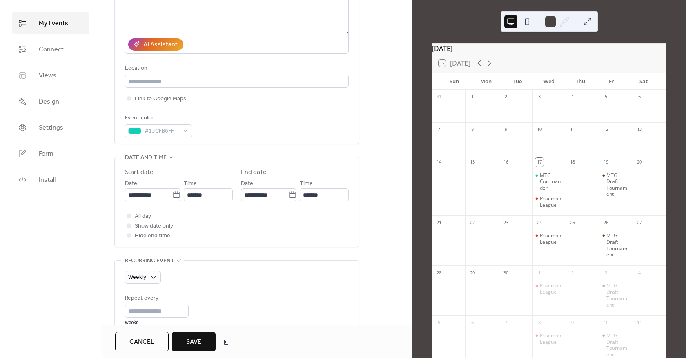
scroll to position [125, 0]
click at [192, 334] on button "Save" at bounding box center [194, 342] width 44 height 20
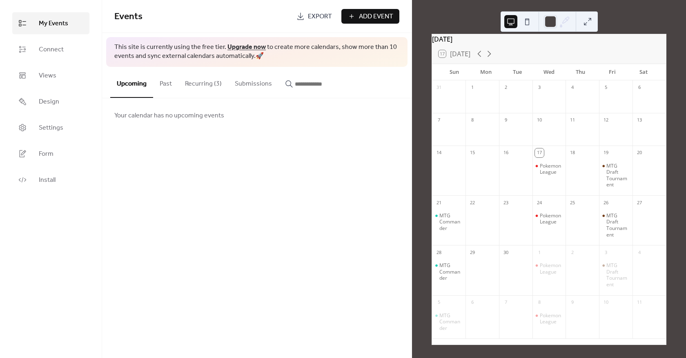
scroll to position [14, 0]
click at [611, 324] on div at bounding box center [615, 323] width 33 height 28
click at [367, 13] on span "Add Event" at bounding box center [376, 17] width 34 height 10
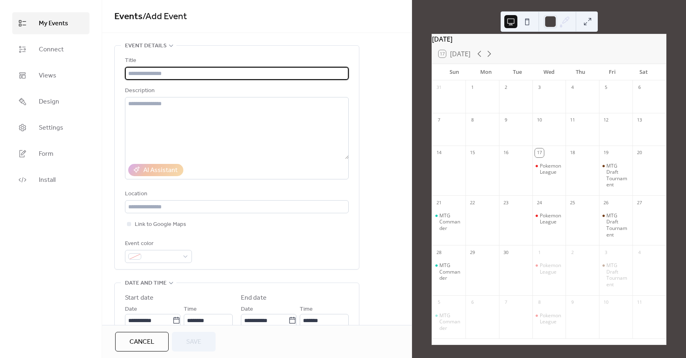
click at [209, 75] on input "text" at bounding box center [237, 73] width 224 height 13
click at [149, 69] on input "text" at bounding box center [237, 73] width 224 height 13
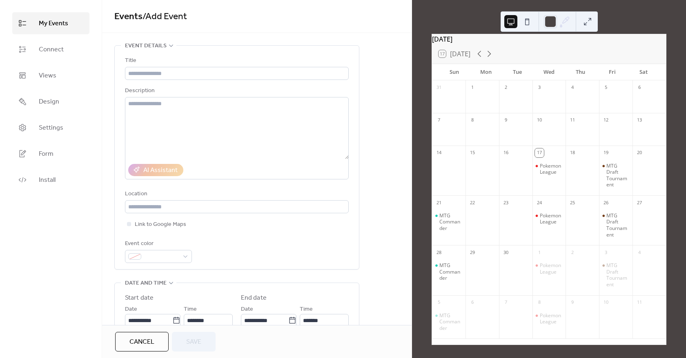
click at [523, 24] on button at bounding box center [526, 21] width 13 height 13
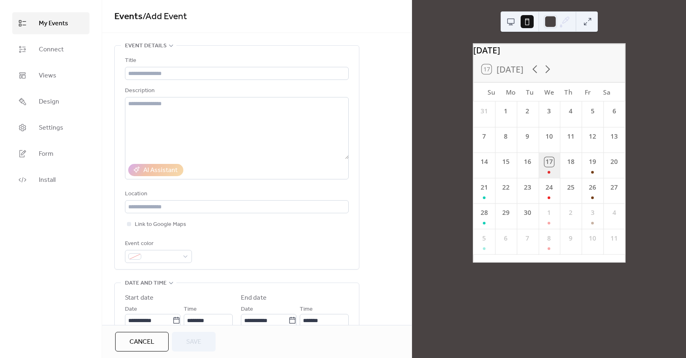
click at [548, 178] on div "17" at bounding box center [549, 165] width 22 height 25
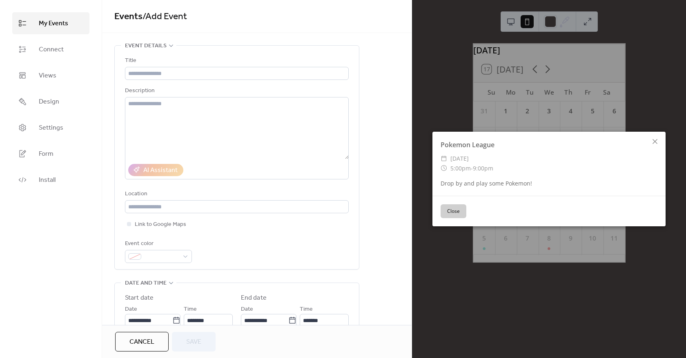
click at [549, 117] on div "Pokemon League ​ [DATE] ​ 5:00pm - 9:00pm Drop by and play some Pokemon! Close" at bounding box center [549, 179] width 274 height 358
click at [513, 14] on div "Pokemon League ​ [DATE] ​ 5:00pm - 9:00pm Drop by and play some Pokemon! Close" at bounding box center [549, 179] width 274 height 358
click at [511, 20] on div "Pokemon League ​ [DATE] ​ 5:00pm - 9:00pm Drop by and play some Pokemon! Close" at bounding box center [549, 179] width 274 height 358
click at [649, 139] on div at bounding box center [654, 141] width 11 height 11
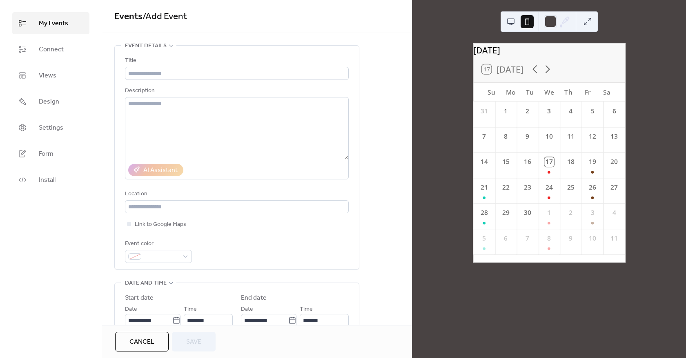
click at [505, 22] on button at bounding box center [510, 21] width 13 height 13
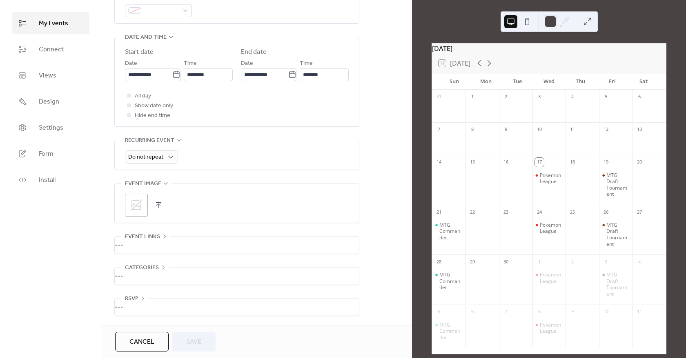
scroll to position [248, 0]
click at [149, 342] on span "Cancel" at bounding box center [141, 343] width 25 height 10
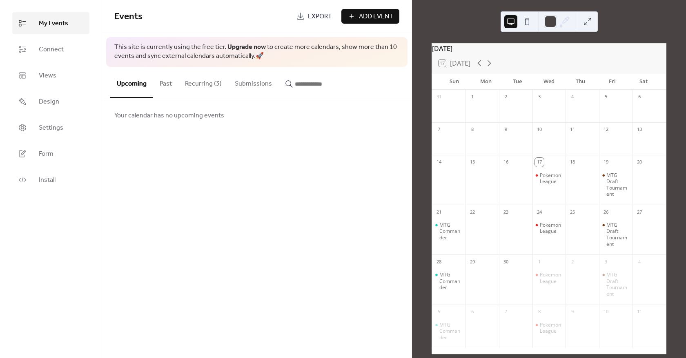
click at [210, 80] on button "Recurring (3)" at bounding box center [203, 82] width 50 height 30
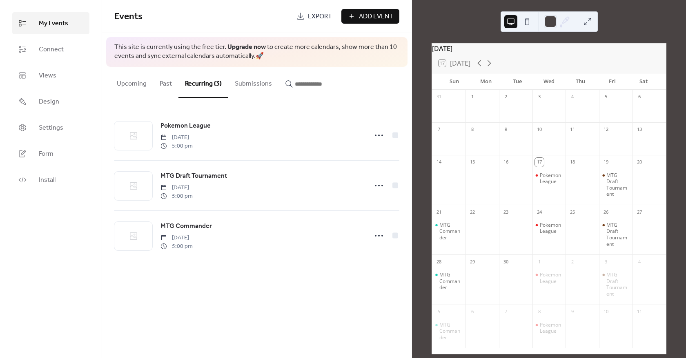
click at [123, 87] on button "Upcoming" at bounding box center [131, 82] width 43 height 30
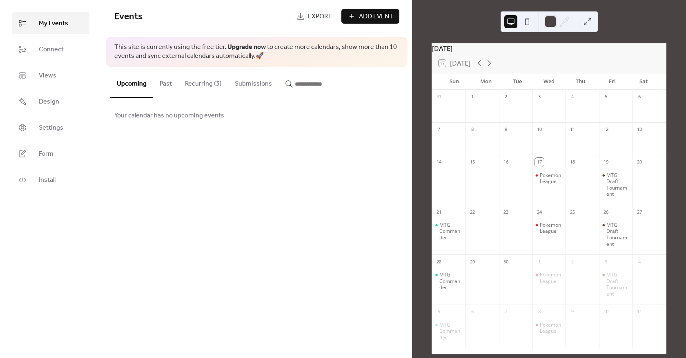
click at [364, 19] on span "Add Event" at bounding box center [376, 17] width 34 height 10
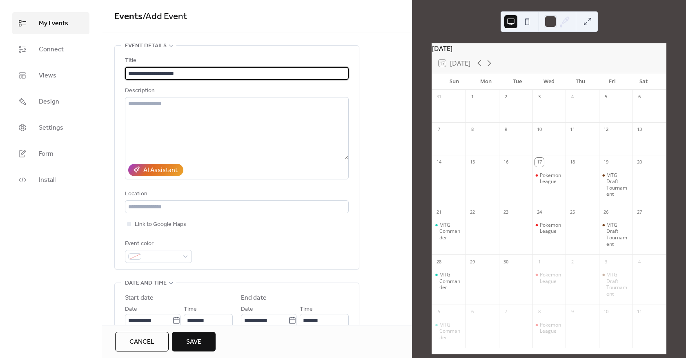
click at [129, 75] on input "**********" at bounding box center [237, 73] width 224 height 13
type input "**********"
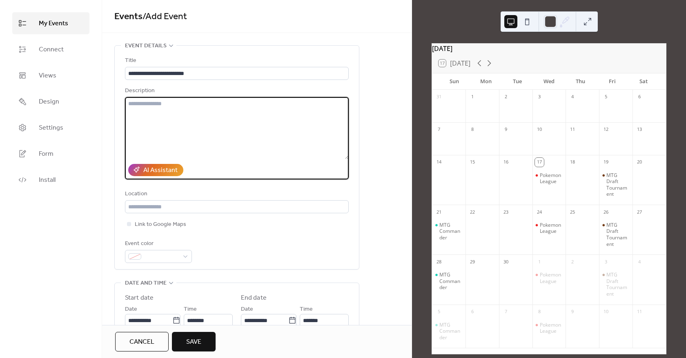
click at [186, 106] on textarea at bounding box center [237, 128] width 224 height 62
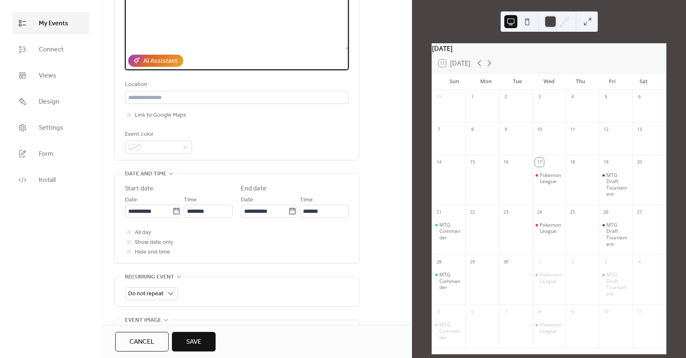
scroll to position [122, 0]
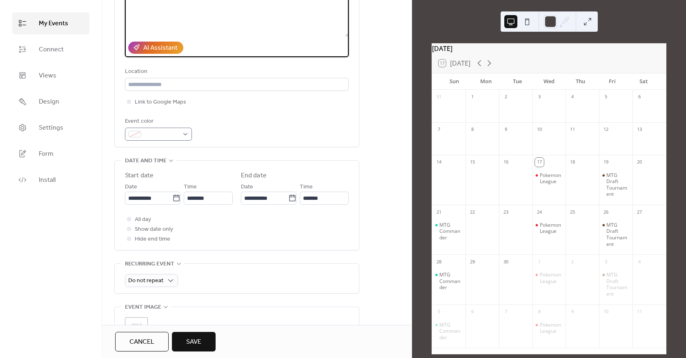
type textarea "*********"
click at [169, 136] on span at bounding box center [161, 135] width 34 height 10
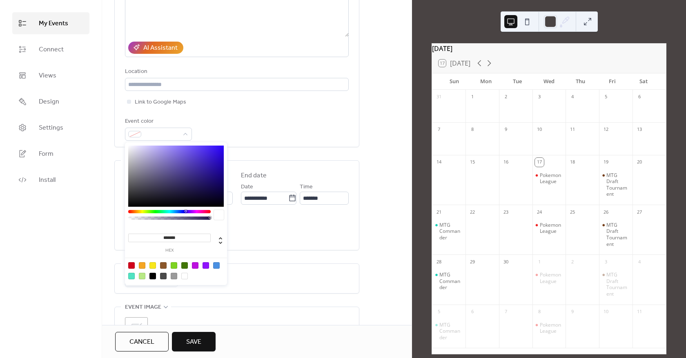
click at [137, 211] on div at bounding box center [169, 217] width 82 height 14
click at [137, 211] on div at bounding box center [169, 211] width 82 height 3
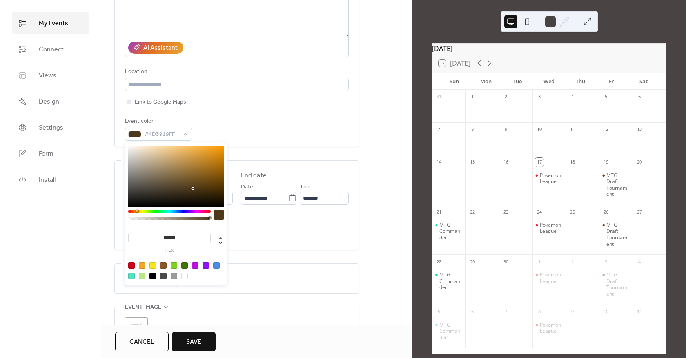
drag, startPoint x: 142, startPoint y: 185, endPoint x: 137, endPoint y: 169, distance: 16.5
click at [137, 169] on div at bounding box center [176, 176] width 96 height 61
click at [131, 211] on div "******* hex" at bounding box center [176, 214] width 102 height 144
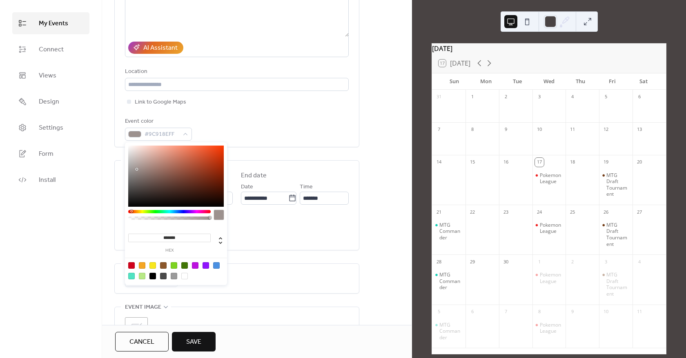
click at [131, 211] on div at bounding box center [169, 211] width 82 height 3
drag, startPoint x: 195, startPoint y: 162, endPoint x: 199, endPoint y: 157, distance: 6.7
click at [199, 157] on div at bounding box center [176, 176] width 96 height 61
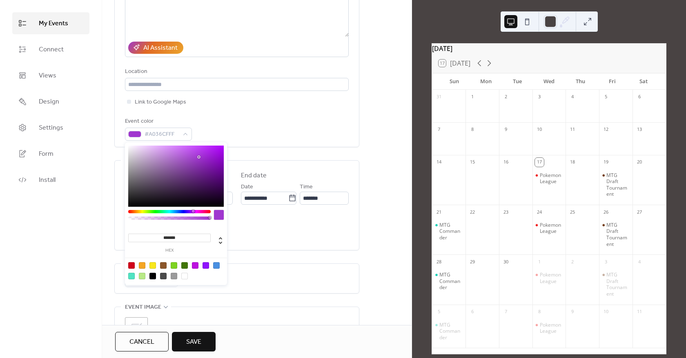
drag, startPoint x: 166, startPoint y: 213, endPoint x: 194, endPoint y: 213, distance: 28.2
click at [194, 213] on div at bounding box center [169, 211] width 82 height 3
drag, startPoint x: 216, startPoint y: 167, endPoint x: 226, endPoint y: 145, distance: 24.1
click at [226, 145] on div "******* hex" at bounding box center [176, 214] width 102 height 144
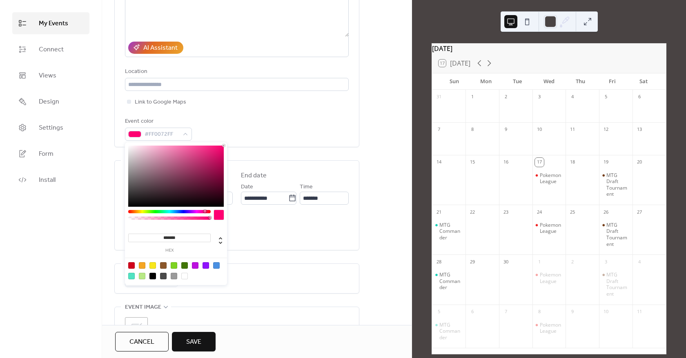
click at [207, 214] on div at bounding box center [169, 217] width 82 height 14
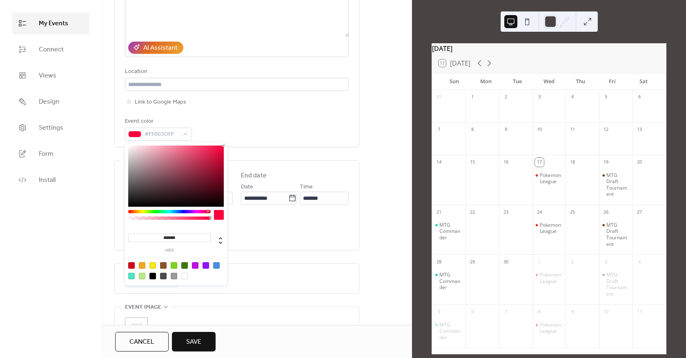
drag, startPoint x: 206, startPoint y: 210, endPoint x: 205, endPoint y: 206, distance: 4.3
click at [205, 210] on div "******* hex" at bounding box center [176, 214] width 102 height 144
drag, startPoint x: 225, startPoint y: 154, endPoint x: 232, endPoint y: 133, distance: 22.1
click at [232, 133] on body "**********" at bounding box center [343, 179] width 686 height 358
click at [199, 162] on div at bounding box center [176, 176] width 96 height 61
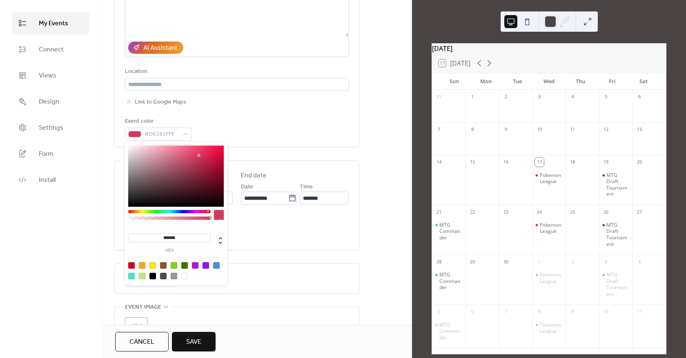
drag, startPoint x: 200, startPoint y: 161, endPoint x: 199, endPoint y: 156, distance: 5.8
click at [199, 156] on div at bounding box center [200, 157] width 2 height 2
click at [198, 169] on div at bounding box center [176, 176] width 96 height 61
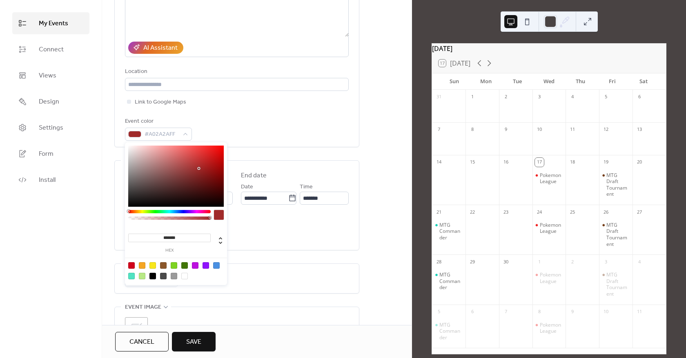
drag, startPoint x: 207, startPoint y: 213, endPoint x: 217, endPoint y: 191, distance: 24.1
click at [215, 213] on div at bounding box center [176, 217] width 96 height 14
type input "*******"
drag, startPoint x: 218, startPoint y: 182, endPoint x: 202, endPoint y: 165, distance: 23.4
click at [202, 165] on div at bounding box center [176, 176] width 96 height 61
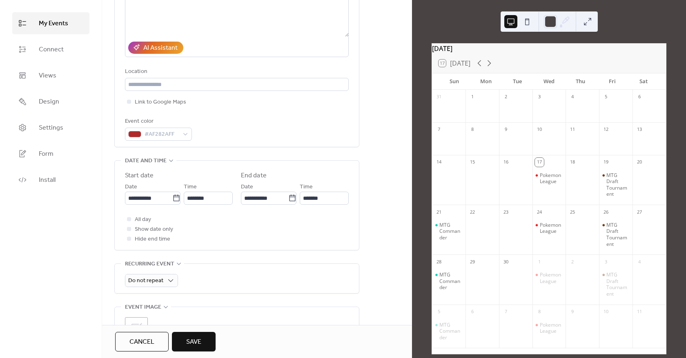
drag, startPoint x: 187, startPoint y: 345, endPoint x: 277, endPoint y: 245, distance: 134.1
click at [253, 273] on div "**********" at bounding box center [256, 179] width 309 height 358
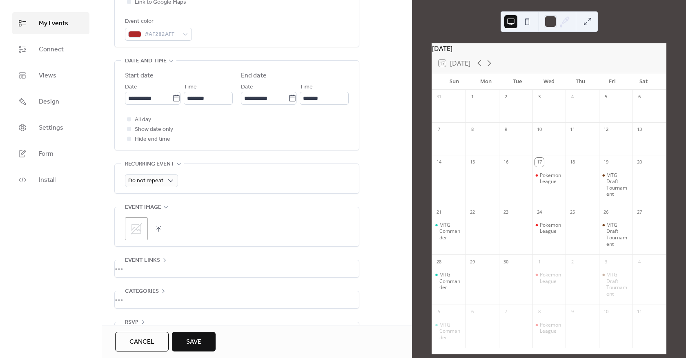
scroll to position [245, 0]
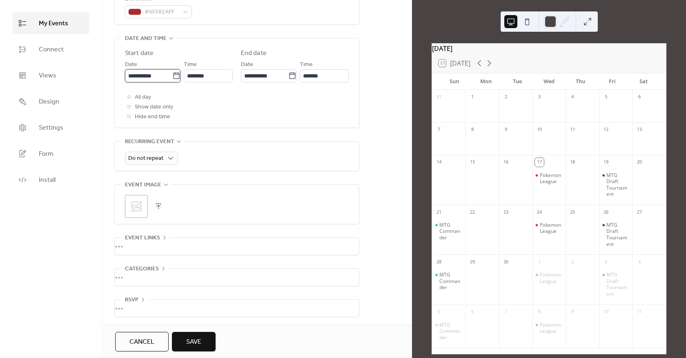
click at [148, 76] on input "**********" at bounding box center [148, 75] width 47 height 13
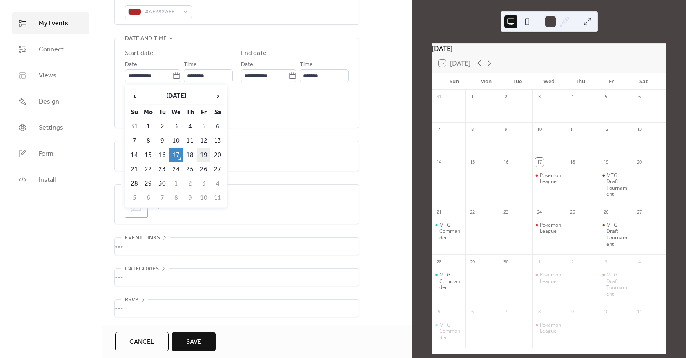
click at [205, 155] on td "19" at bounding box center [203, 155] width 13 height 13
type input "**********"
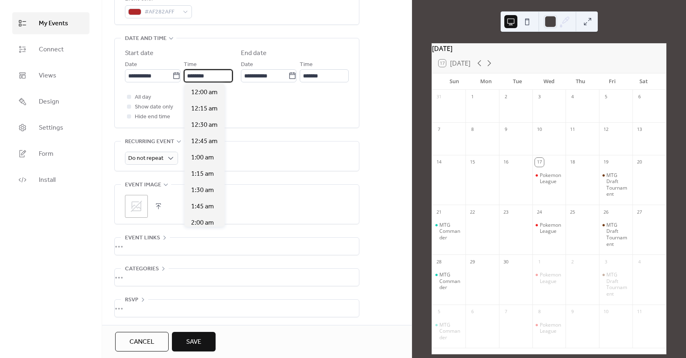
click at [209, 74] on input "********" at bounding box center [208, 75] width 49 height 13
click at [207, 135] on span "5:00 pm" at bounding box center [202, 134] width 23 height 10
type input "*******"
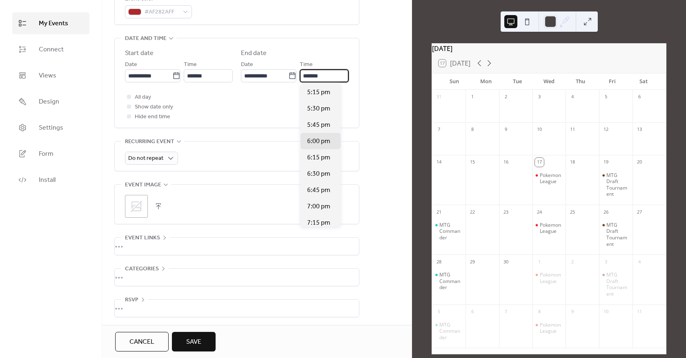
click at [323, 79] on input "*******" at bounding box center [324, 75] width 49 height 13
drag, startPoint x: 321, startPoint y: 155, endPoint x: 319, endPoint y: 149, distance: 6.1
click at [321, 154] on div "8:00 pm" at bounding box center [320, 149] width 40 height 16
type input "*******"
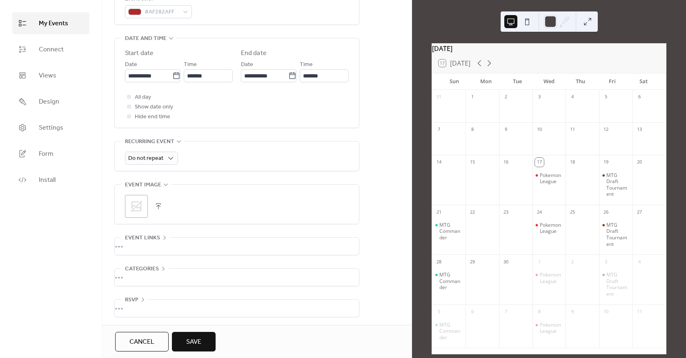
scroll to position [248, 0]
click at [197, 342] on span "Save" at bounding box center [193, 343] width 15 height 10
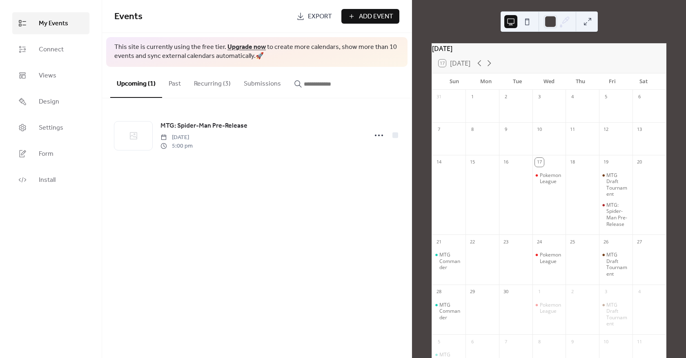
click at [359, 17] on span "Add Event" at bounding box center [376, 17] width 34 height 10
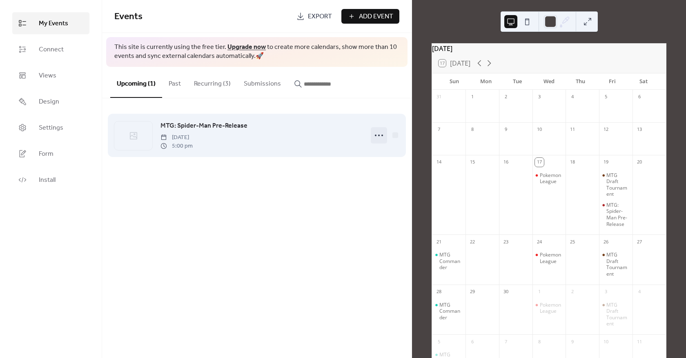
click at [377, 135] on icon at bounding box center [378, 135] width 13 height 13
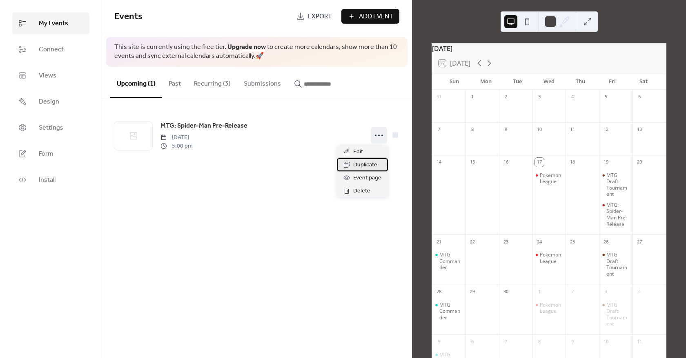
click at [366, 169] on span "Duplicate" at bounding box center [365, 165] width 24 height 10
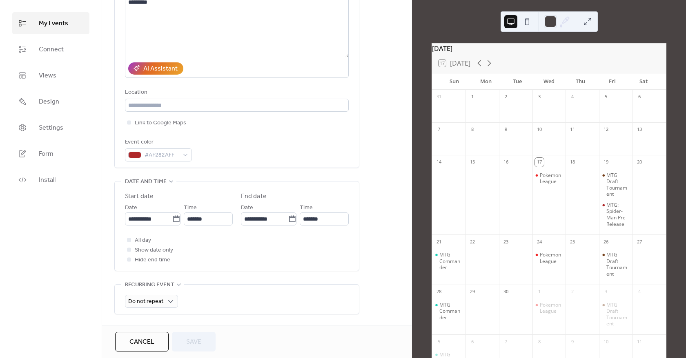
scroll to position [122, 0]
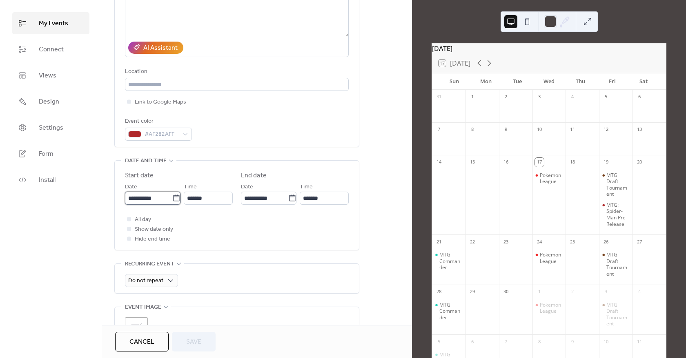
click at [165, 200] on input "**********" at bounding box center [148, 198] width 47 height 13
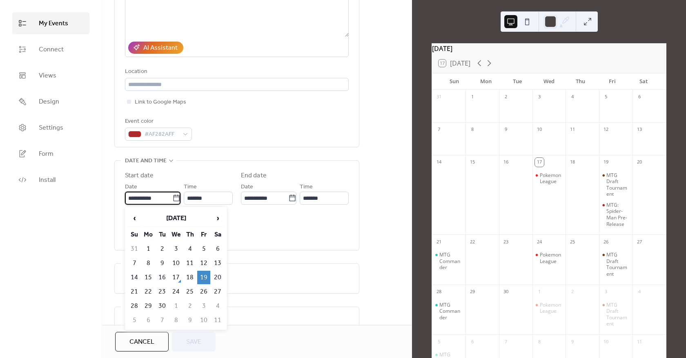
click at [220, 278] on td "20" at bounding box center [217, 277] width 13 height 13
type input "**********"
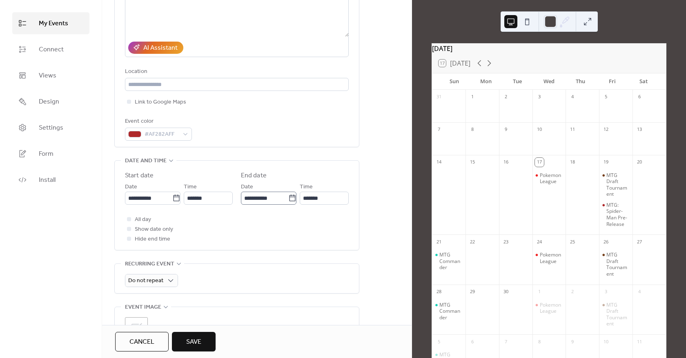
scroll to position [0, 0]
click at [182, 338] on button "Save" at bounding box center [194, 342] width 44 height 20
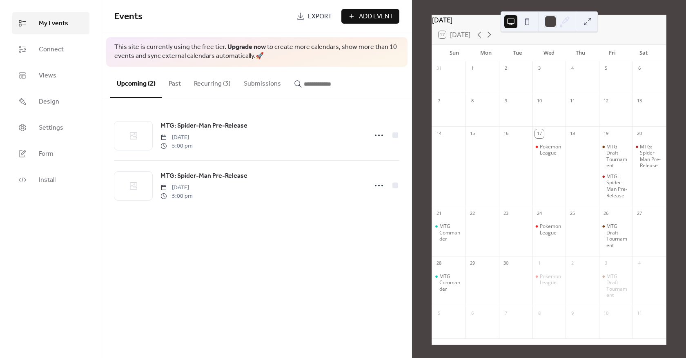
scroll to position [40, 0]
click at [448, 107] on div at bounding box center [448, 115] width 33 height 17
click at [369, 17] on span "Add Event" at bounding box center [376, 17] width 34 height 10
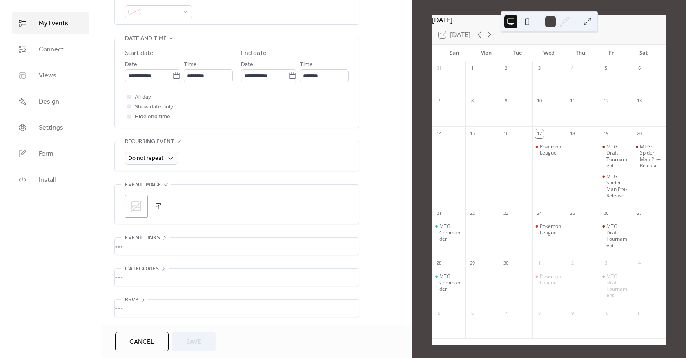
scroll to position [248, 0]
click at [71, 128] on link "Settings" at bounding box center [50, 128] width 77 height 22
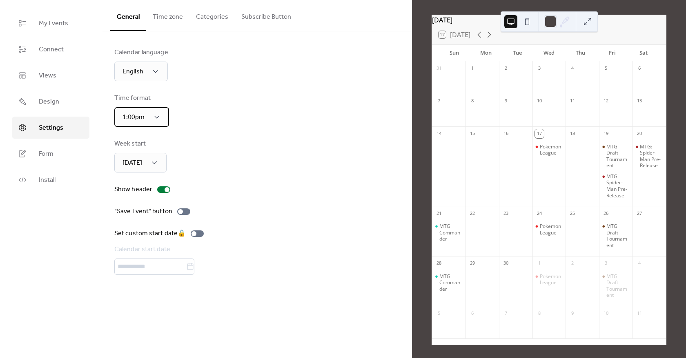
click at [162, 124] on div "1:00pm" at bounding box center [141, 117] width 55 height 20
click at [162, 120] on div "1:00pm" at bounding box center [141, 117] width 55 height 20
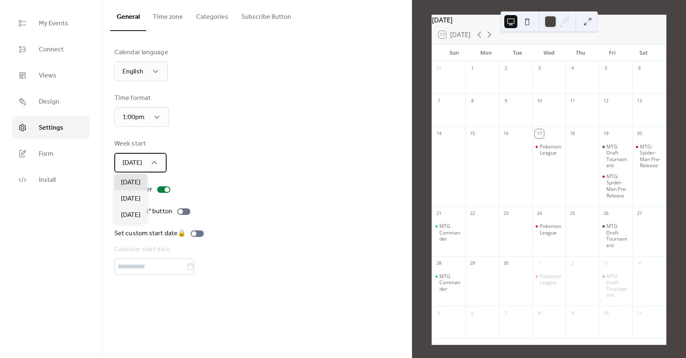
click at [153, 164] on icon at bounding box center [154, 162] width 5 height 3
click at [191, 153] on div "Week start [DATE]" at bounding box center [256, 155] width 285 height 33
click at [191, 212] on label ""Save Event" button" at bounding box center [153, 212] width 79 height 10
click at [189, 212] on label ""Save Event" button" at bounding box center [153, 212] width 79 height 10
click at [173, 28] on button "Time zone" at bounding box center [167, 15] width 43 height 30
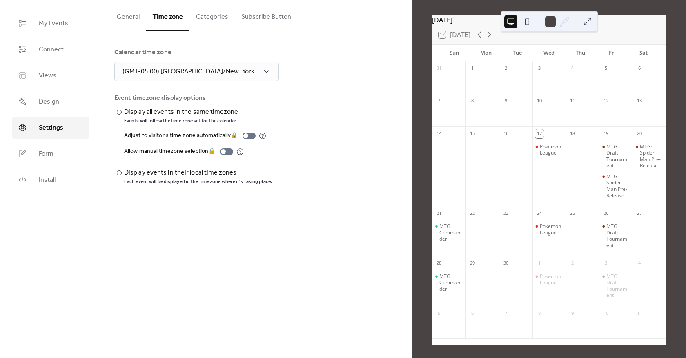
click at [214, 21] on button "Categories" at bounding box center [211, 15] width 45 height 30
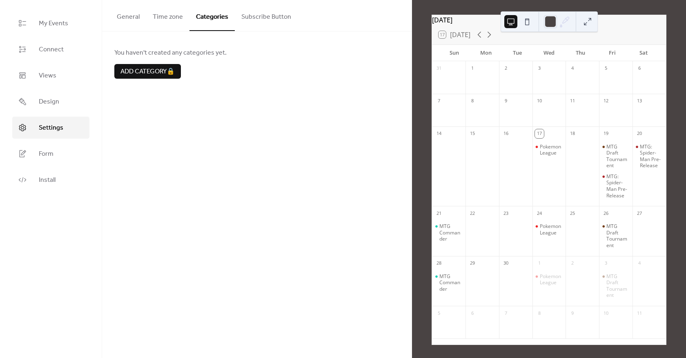
click at [253, 26] on button "Subscribe Button" at bounding box center [266, 15] width 63 height 30
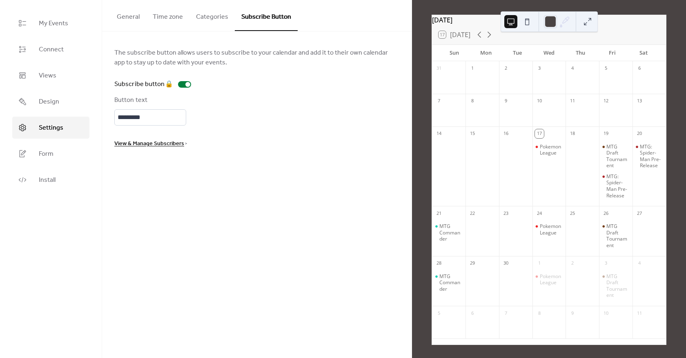
click at [169, 23] on button "Time zone" at bounding box center [167, 15] width 43 height 30
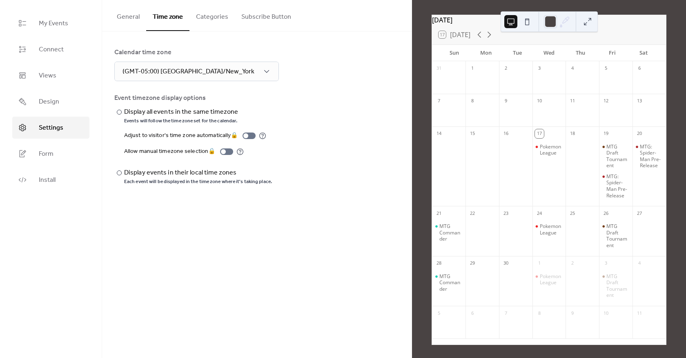
click at [125, 22] on button "General" at bounding box center [128, 15] width 36 height 30
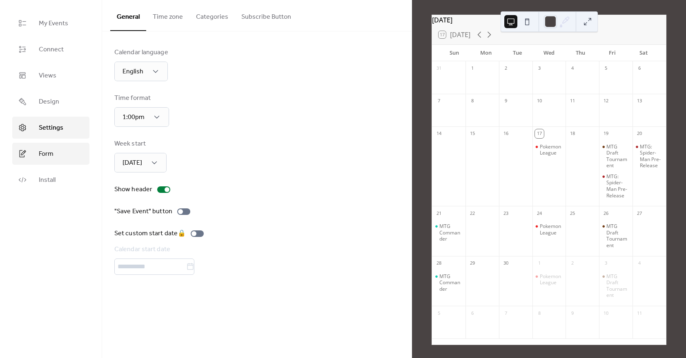
click at [62, 148] on link "Form" at bounding box center [50, 154] width 77 height 22
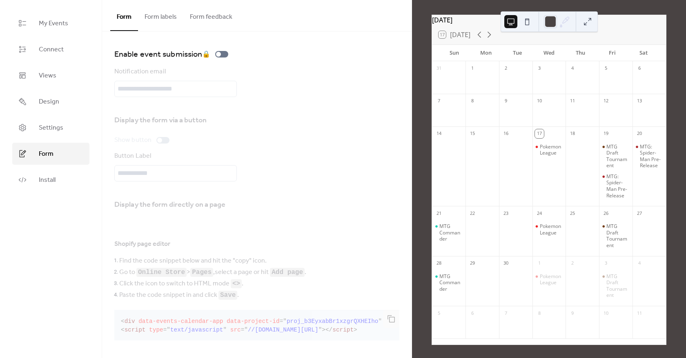
drag, startPoint x: 148, startPoint y: 19, endPoint x: 183, endPoint y: 11, distance: 35.6
click at [149, 19] on button "Form labels" at bounding box center [160, 15] width 45 height 30
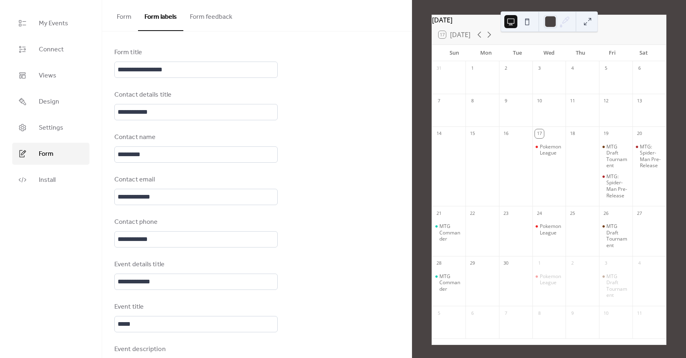
click at [187, 21] on button "Form feedback" at bounding box center [211, 15] width 56 height 30
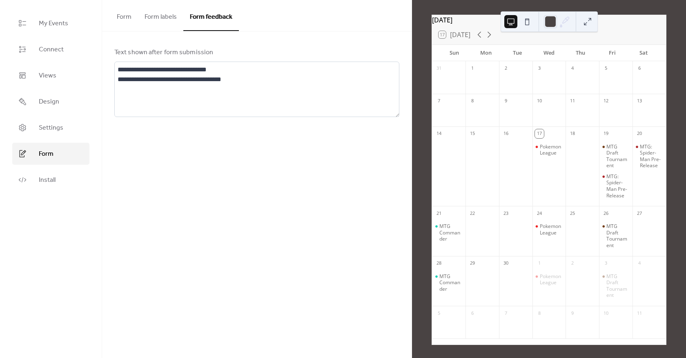
click at [159, 24] on button "Form labels" at bounding box center [160, 15] width 45 height 30
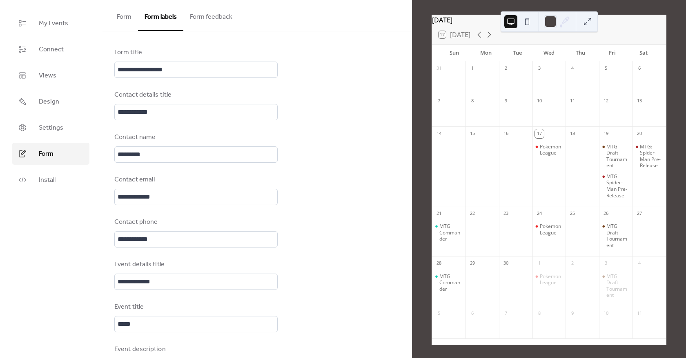
click at [135, 24] on button "Form" at bounding box center [124, 15] width 28 height 30
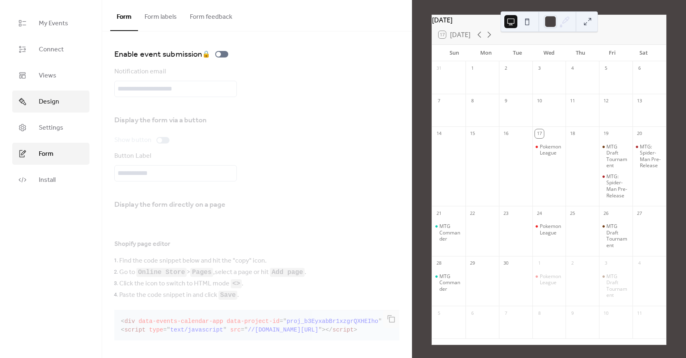
click at [33, 103] on link "Design" at bounding box center [50, 102] width 77 height 22
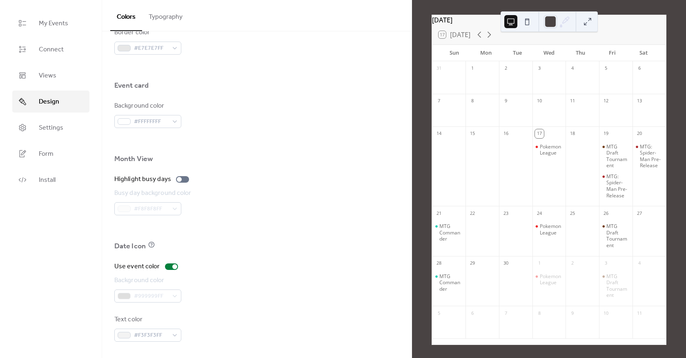
click at [158, 28] on button "Typography" at bounding box center [165, 15] width 47 height 30
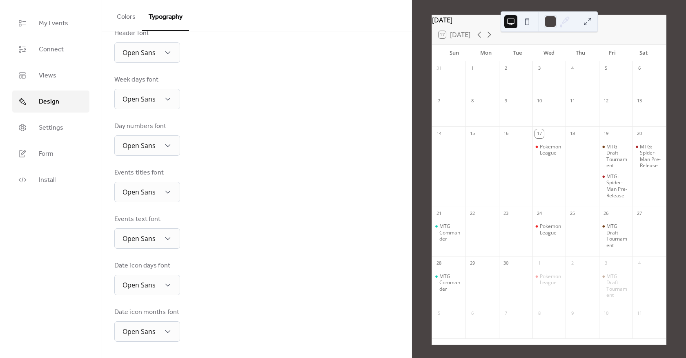
scroll to position [96, 0]
click at [140, 21] on button "Colors" at bounding box center [126, 15] width 32 height 30
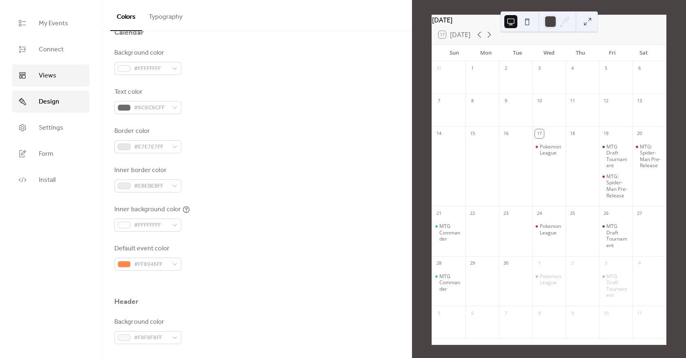
click at [77, 74] on link "Views" at bounding box center [50, 75] width 77 height 22
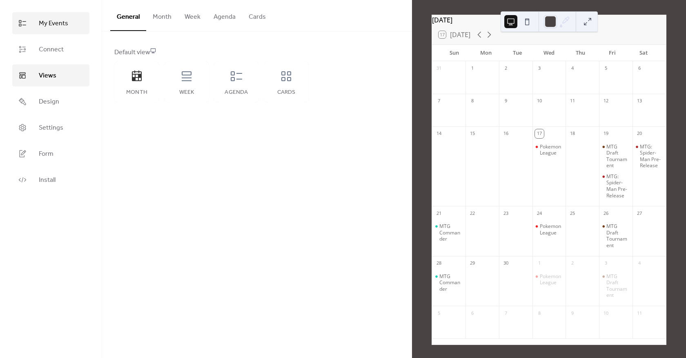
click at [66, 30] on link "My Events" at bounding box center [50, 23] width 77 height 22
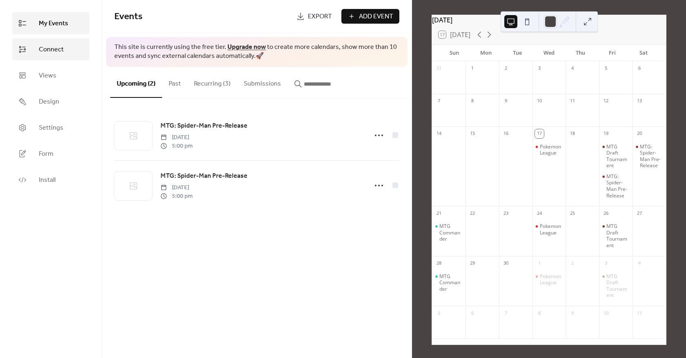
click at [49, 51] on span "Connect" at bounding box center [51, 50] width 25 height 10
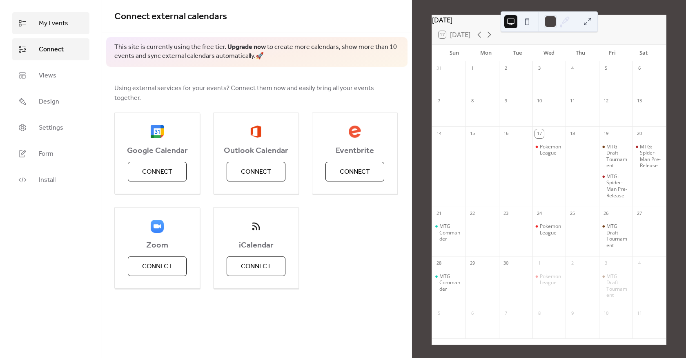
click at [42, 22] on span "My Events" at bounding box center [53, 24] width 29 height 10
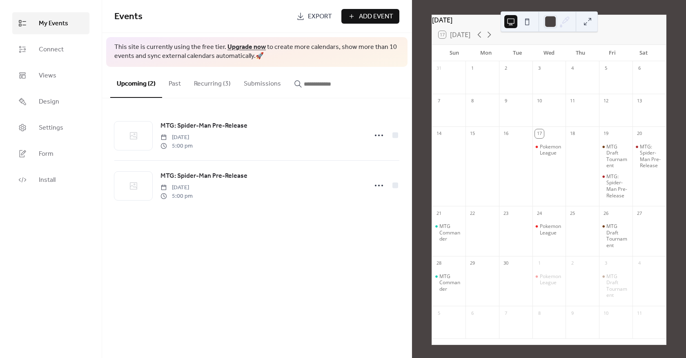
click at [455, 113] on div at bounding box center [448, 115] width 33 height 17
click at [453, 107] on div at bounding box center [448, 115] width 33 height 17
click at [388, 18] on span "Add Event" at bounding box center [376, 17] width 34 height 10
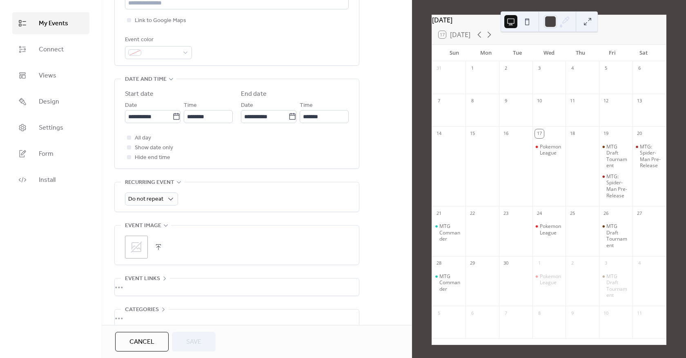
scroll to position [0, 0]
click at [135, 138] on span "All day" at bounding box center [143, 138] width 16 height 10
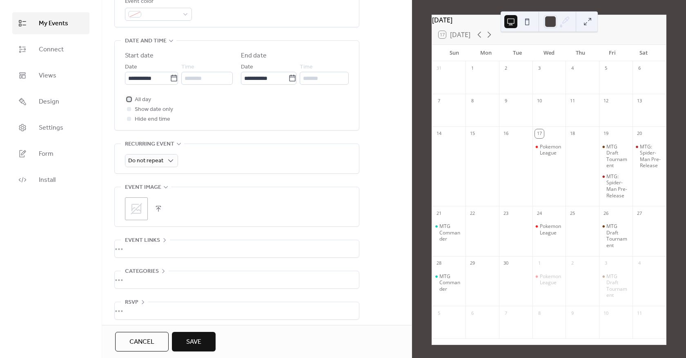
scroll to position [248, 0]
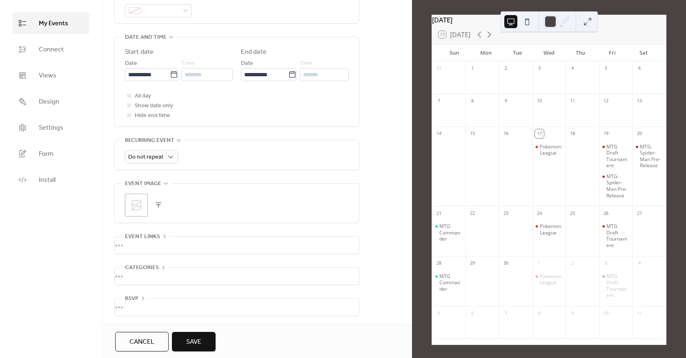
click at [152, 240] on div "•••" at bounding box center [237, 245] width 244 height 17
click at [152, 240] on span "Event links" at bounding box center [142, 236] width 35 height 10
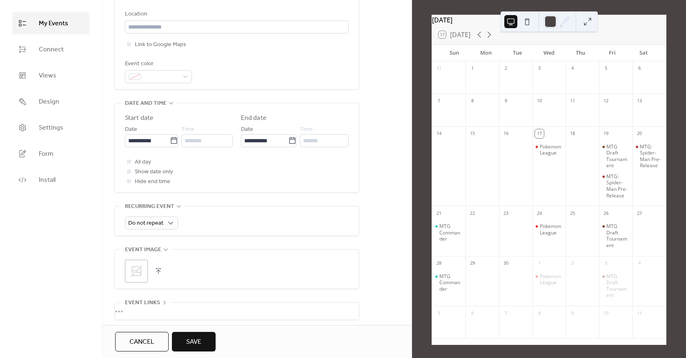
scroll to position [166, 0]
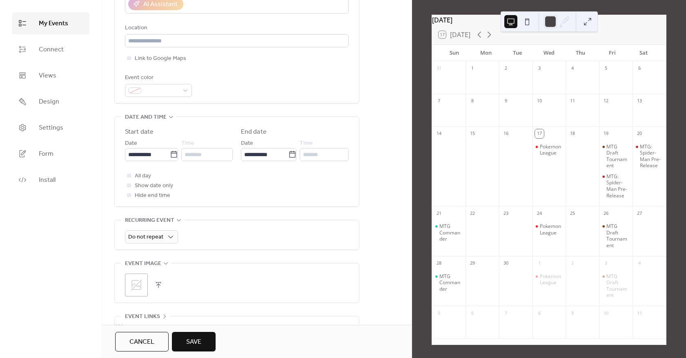
click at [133, 282] on icon at bounding box center [136, 285] width 13 height 13
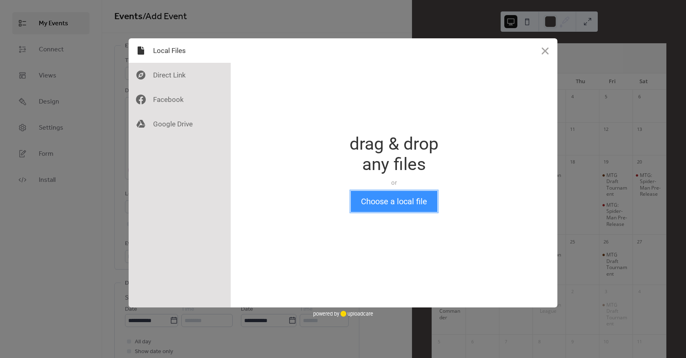
click at [373, 202] on button "Choose a local file" at bounding box center [394, 201] width 87 height 21
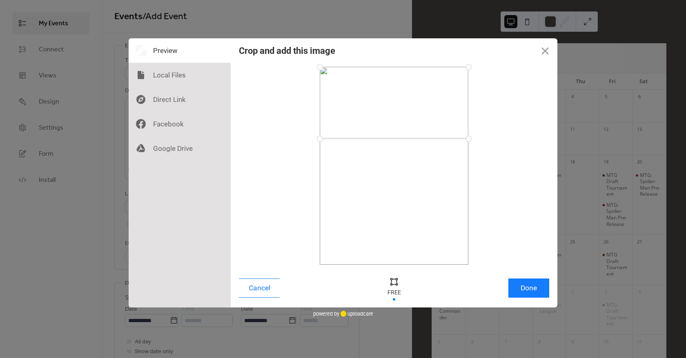
drag, startPoint x: 465, startPoint y: 264, endPoint x: 485, endPoint y: 139, distance: 126.8
click at [485, 139] on div at bounding box center [394, 166] width 310 height 198
drag, startPoint x: 465, startPoint y: 65, endPoint x: 484, endPoint y: 121, distance: 59.0
click at [484, 121] on div at bounding box center [394, 166] width 310 height 198
click at [519, 292] on button "Done" at bounding box center [528, 288] width 41 height 19
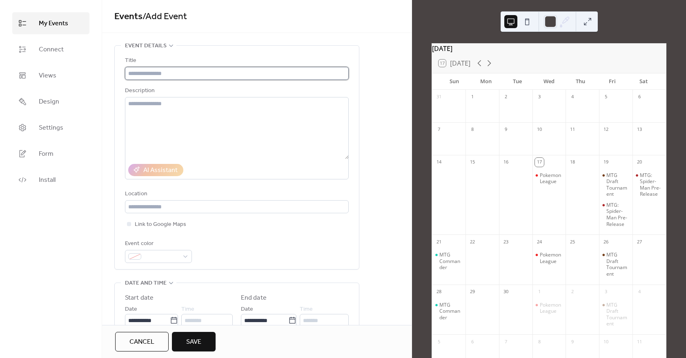
click at [192, 77] on input "text" at bounding box center [237, 73] width 224 height 13
type input "******"
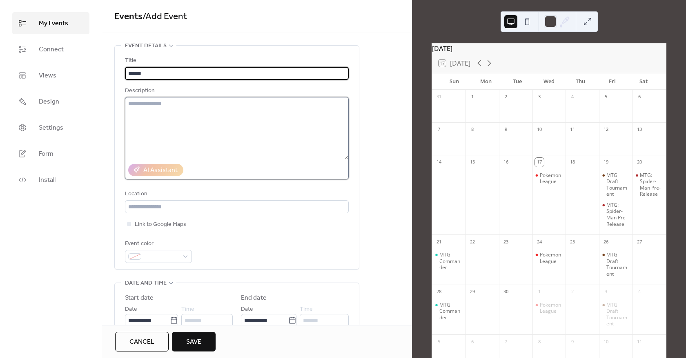
click at [172, 112] on textarea at bounding box center [237, 128] width 224 height 62
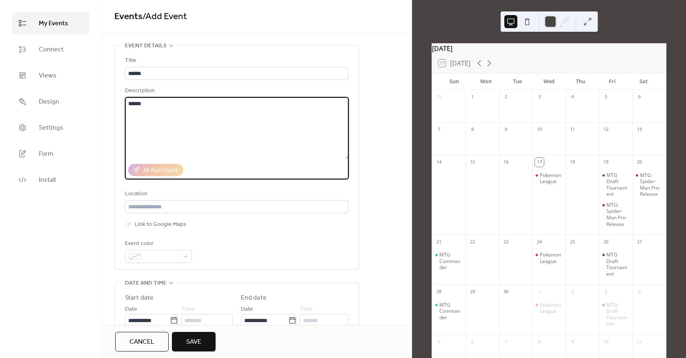
type textarea "******"
click at [195, 339] on span "Save" at bounding box center [193, 343] width 15 height 10
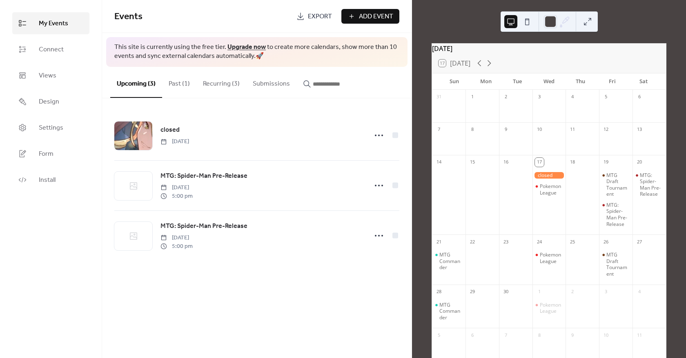
click at [548, 179] on div at bounding box center [548, 175] width 33 height 7
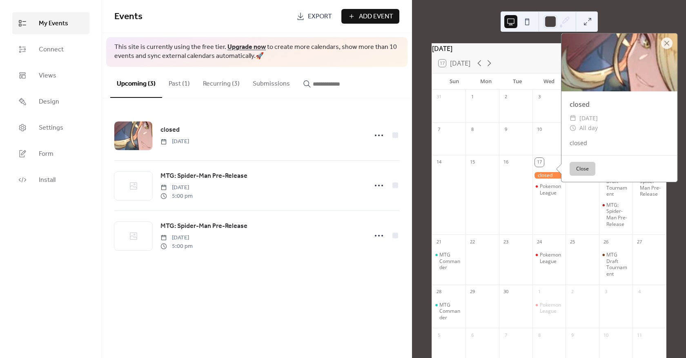
click at [546, 179] on div at bounding box center [548, 175] width 33 height 7
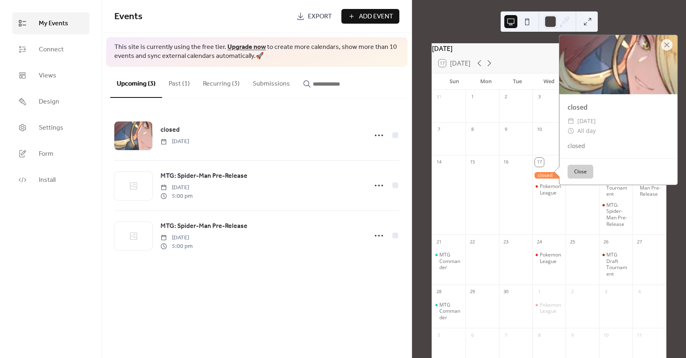
click at [518, 202] on div at bounding box center [515, 200] width 33 height 64
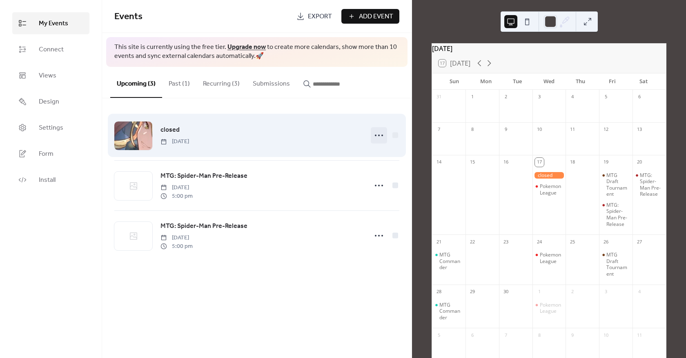
click at [373, 133] on icon at bounding box center [378, 135] width 13 height 13
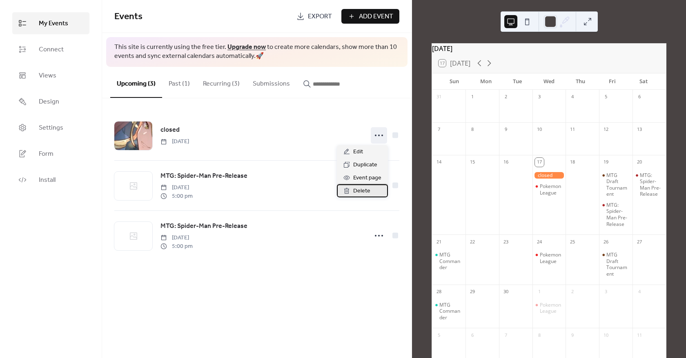
click at [367, 188] on span "Delete" at bounding box center [361, 192] width 17 height 10
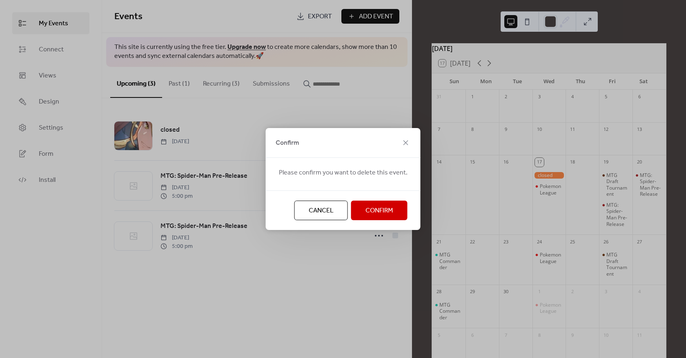
click at [386, 214] on span "Confirm" at bounding box center [379, 211] width 28 height 10
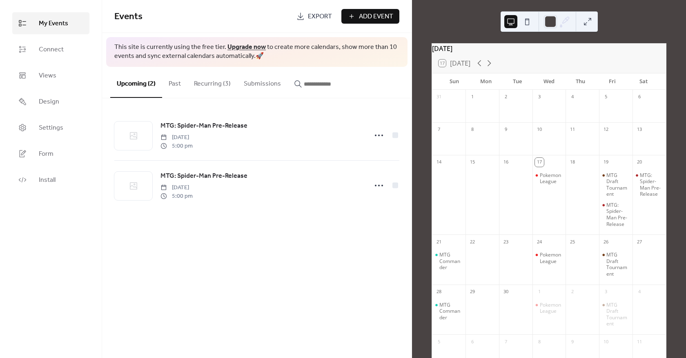
click at [371, 15] on span "Add Event" at bounding box center [376, 17] width 34 height 10
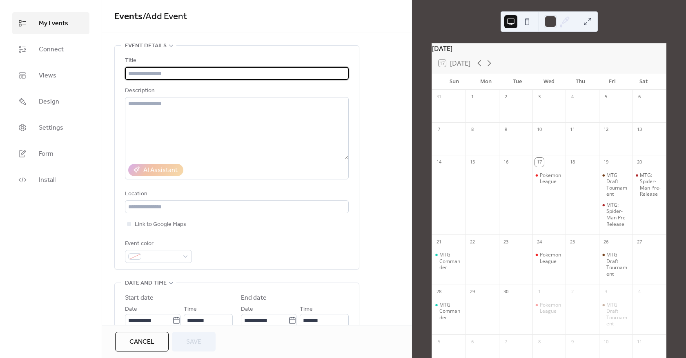
click at [198, 71] on input "text" at bounding box center [237, 73] width 224 height 13
type input "******"
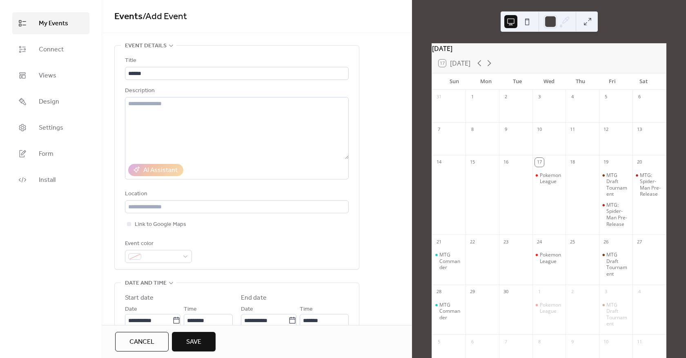
click at [207, 183] on div "Title ****** Description AI Assistant Location Link to Google Maps Event color" at bounding box center [237, 159] width 224 height 207
click at [235, 102] on textarea at bounding box center [237, 128] width 224 height 62
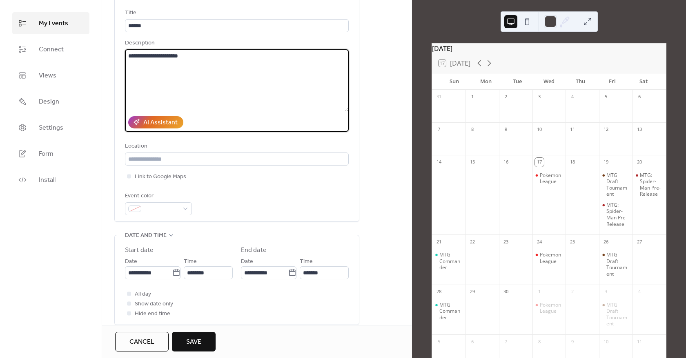
scroll to position [122, 0]
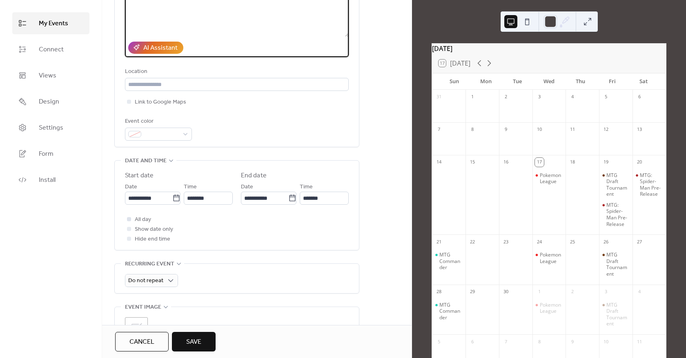
type textarea "**********"
click at [136, 217] on span "All day" at bounding box center [143, 220] width 16 height 10
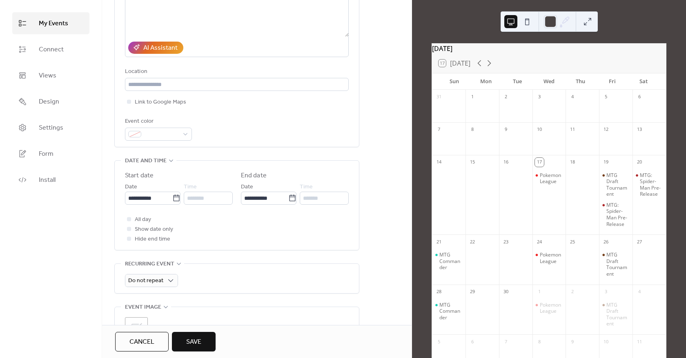
click at [185, 113] on div "**********" at bounding box center [237, 36] width 224 height 207
click at [181, 132] on div at bounding box center [158, 134] width 67 height 13
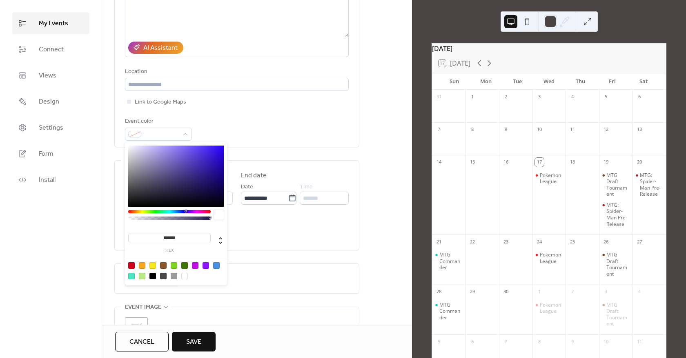
type input "*******"
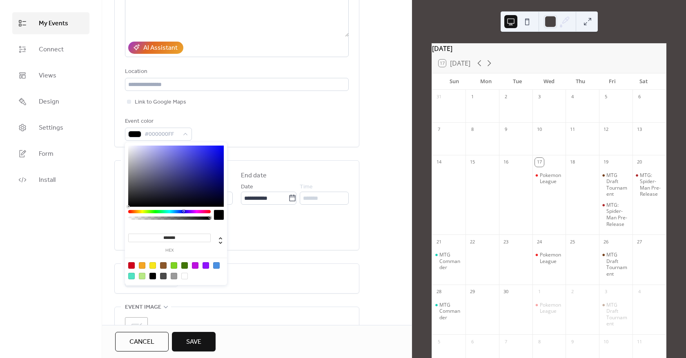
drag, startPoint x: 126, startPoint y: 196, endPoint x: 114, endPoint y: 220, distance: 26.5
click at [114, 220] on body "**********" at bounding box center [343, 179] width 686 height 358
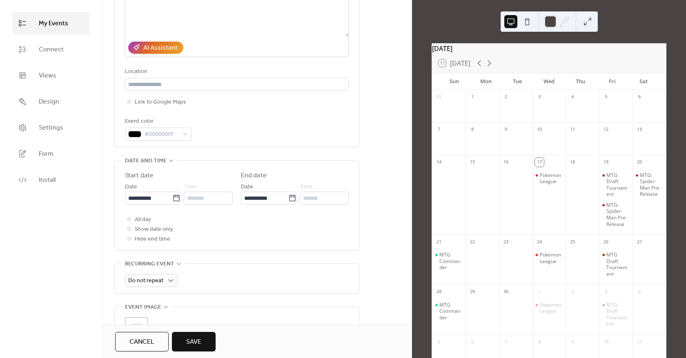
click at [335, 246] on div "**********" at bounding box center [237, 205] width 224 height 89
click at [198, 351] on button "Save" at bounding box center [194, 342] width 44 height 20
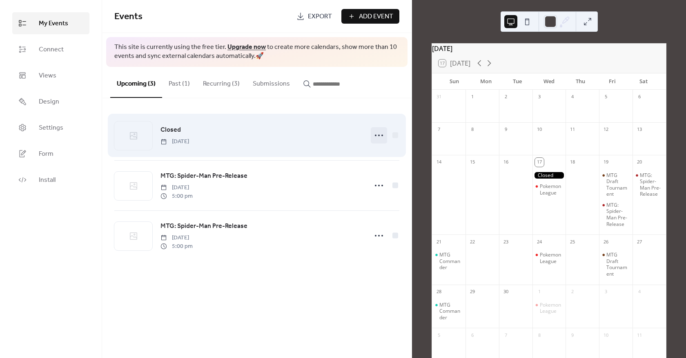
click at [381, 137] on icon at bounding box center [378, 135] width 13 height 13
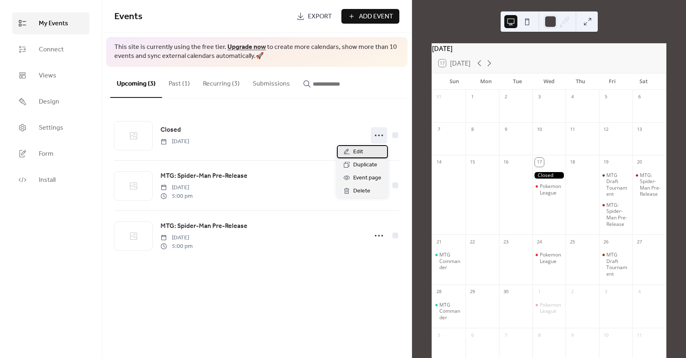
click at [369, 150] on div "Edit" at bounding box center [362, 151] width 51 height 13
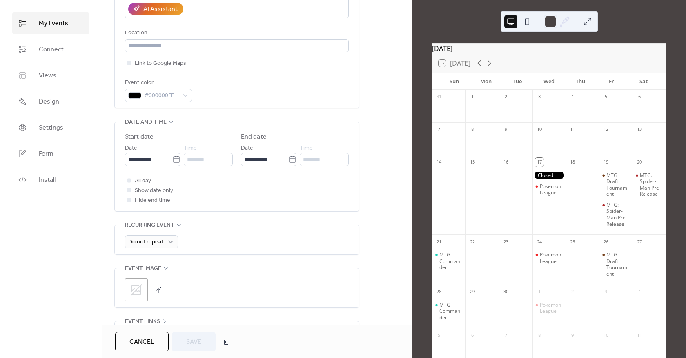
scroll to position [163, 0]
click at [156, 237] on span "Do not repeat" at bounding box center [145, 240] width 35 height 11
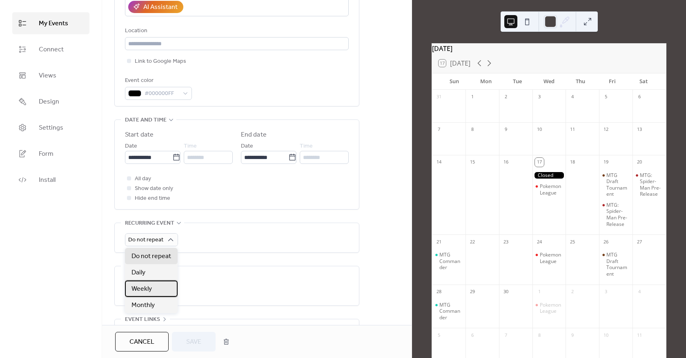
click at [147, 291] on span "Weekly" at bounding box center [141, 290] width 20 height 10
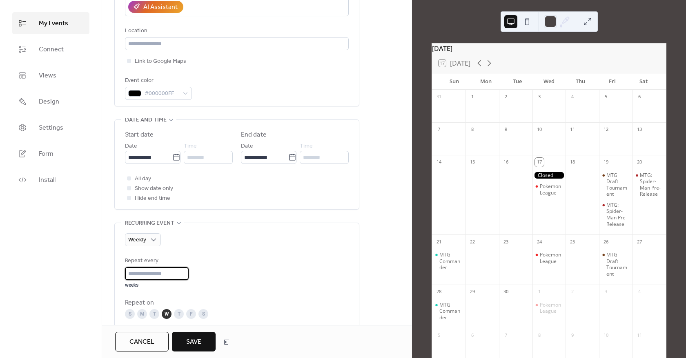
click at [144, 272] on input "*" at bounding box center [157, 273] width 64 height 13
click at [142, 316] on div "M" at bounding box center [142, 314] width 10 height 10
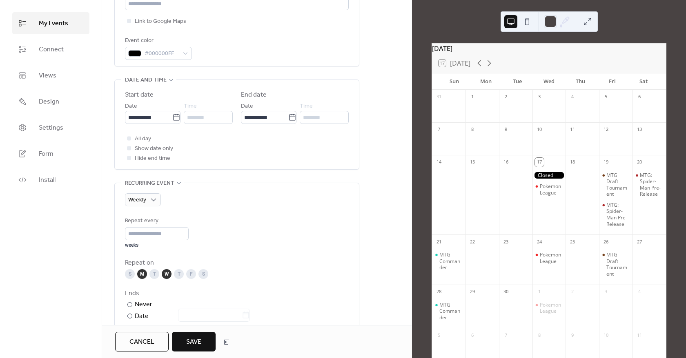
scroll to position [204, 0]
click at [168, 274] on div "W" at bounding box center [167, 274] width 10 height 10
click at [155, 275] on div "T" at bounding box center [154, 274] width 10 height 10
click at [206, 345] on button "Save" at bounding box center [194, 342] width 44 height 20
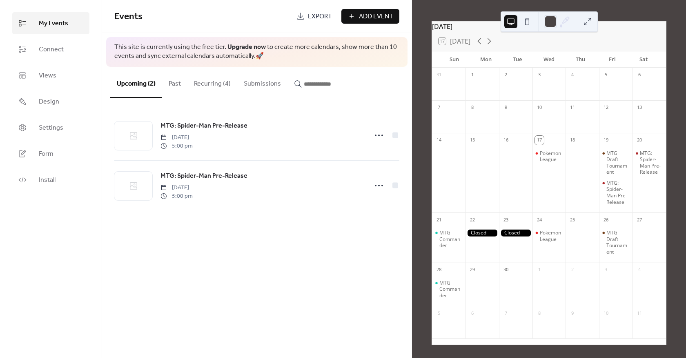
scroll to position [33, 0]
click at [237, 46] on link "Upgrade now" at bounding box center [246, 47] width 38 height 13
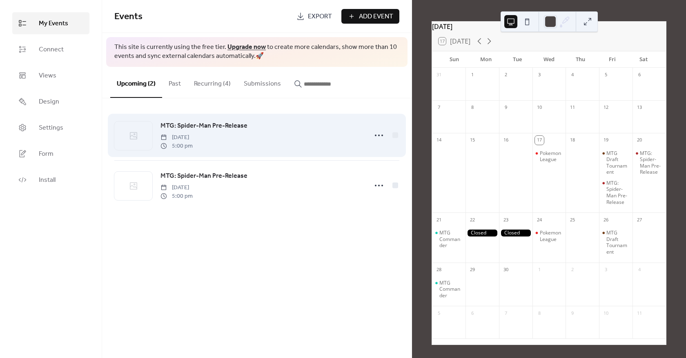
scroll to position [33, 0]
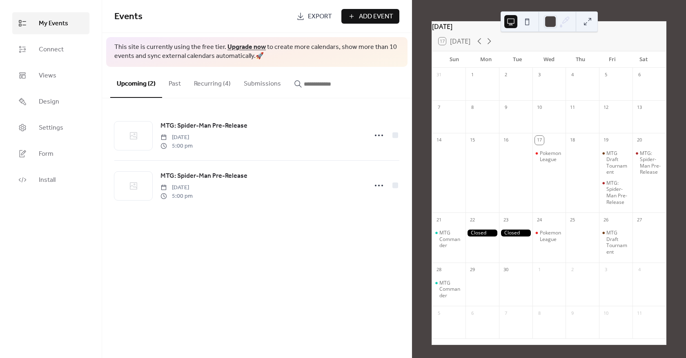
click at [207, 86] on button "Recurring (4)" at bounding box center [212, 82] width 50 height 30
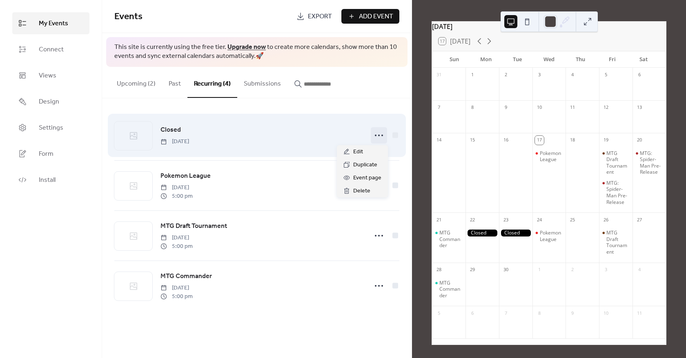
click at [383, 136] on icon at bounding box center [378, 135] width 13 height 13
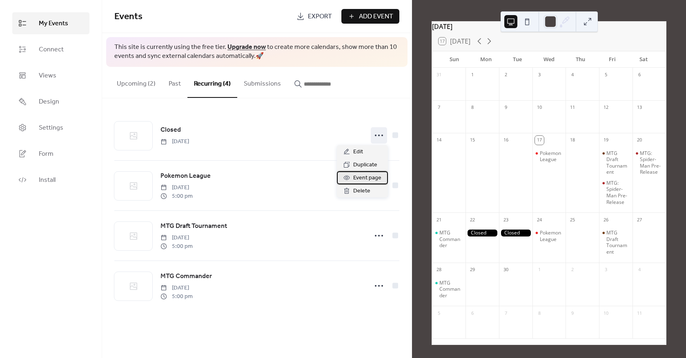
click at [367, 179] on span "Event page" at bounding box center [367, 178] width 28 height 10
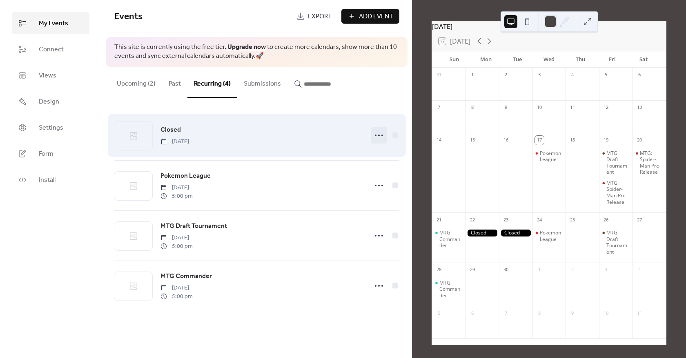
click at [382, 136] on icon at bounding box center [378, 135] width 13 height 13
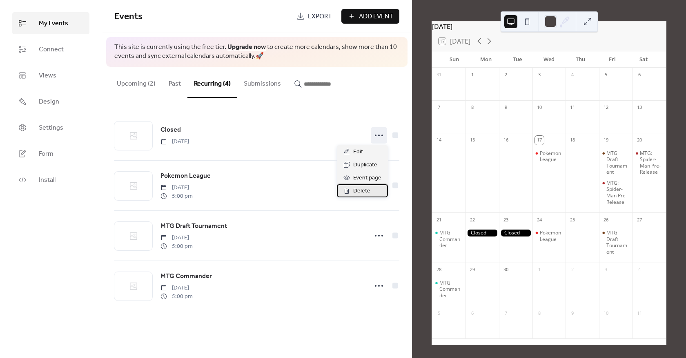
click at [372, 187] on div "Delete" at bounding box center [362, 191] width 51 height 13
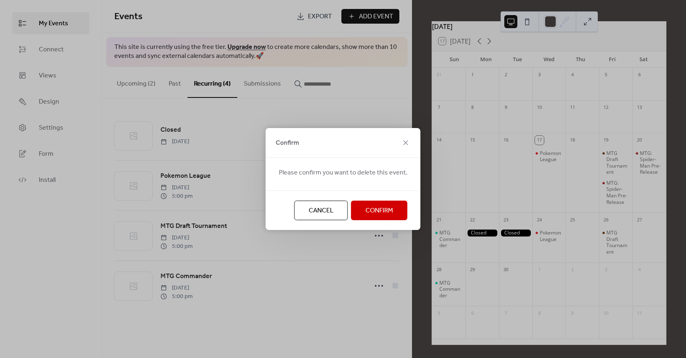
click at [368, 214] on span "Confirm" at bounding box center [379, 211] width 28 height 10
